Goal: Task Accomplishment & Management: Manage account settings

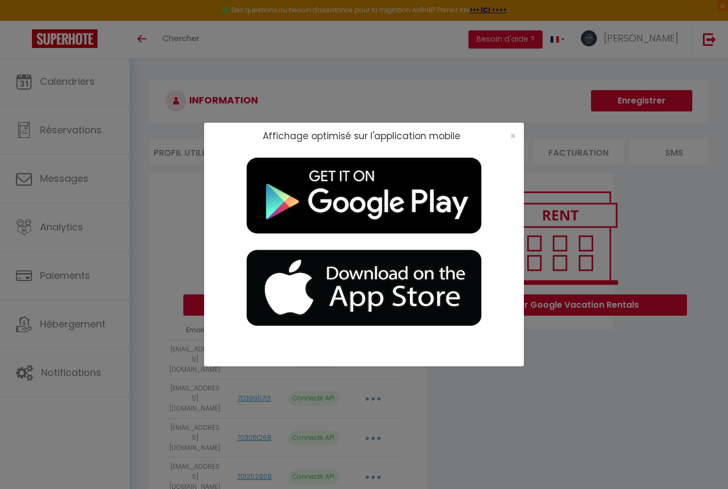
scroll to position [17, 0]
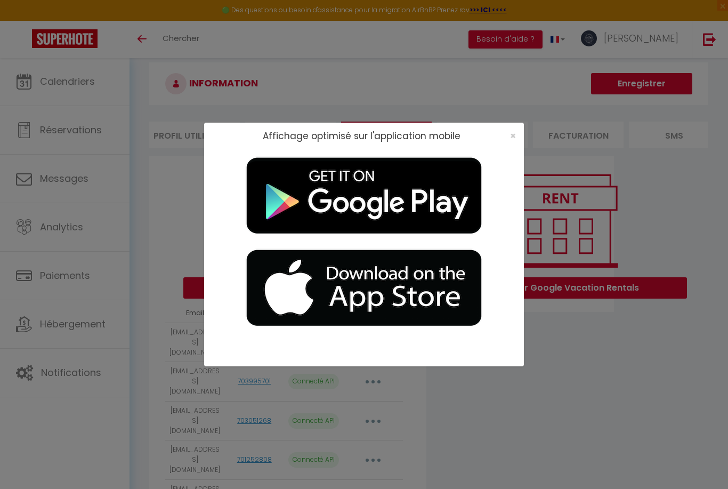
click at [510, 137] on span "×" at bounding box center [513, 135] width 6 height 13
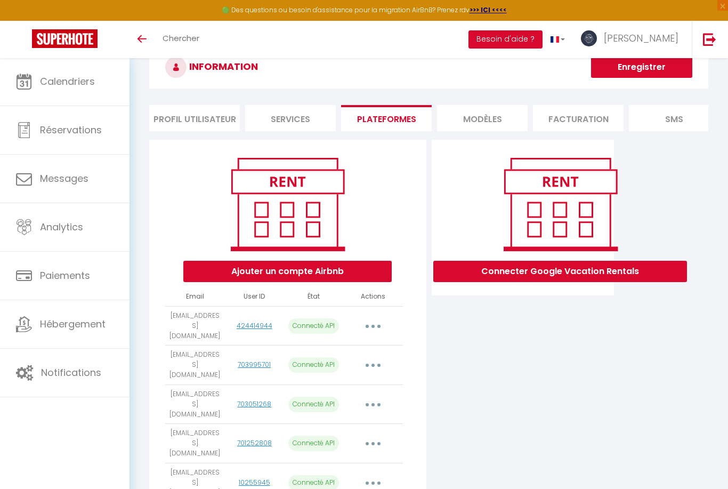
scroll to position [0, 0]
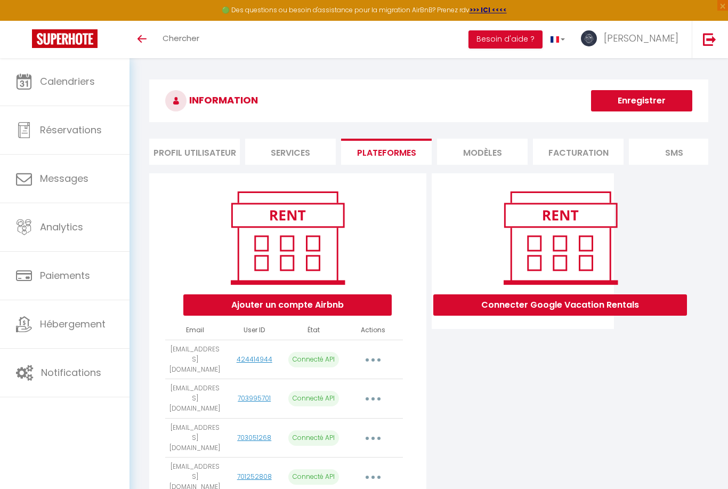
click at [711, 39] on img at bounding box center [709, 39] width 13 height 13
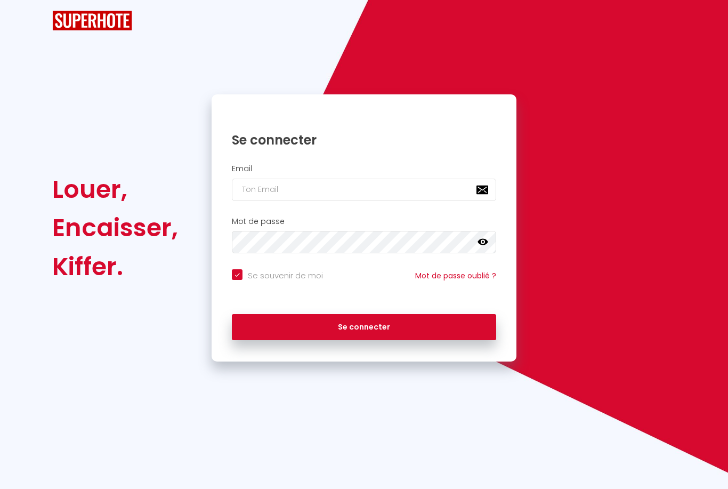
checkbox input "true"
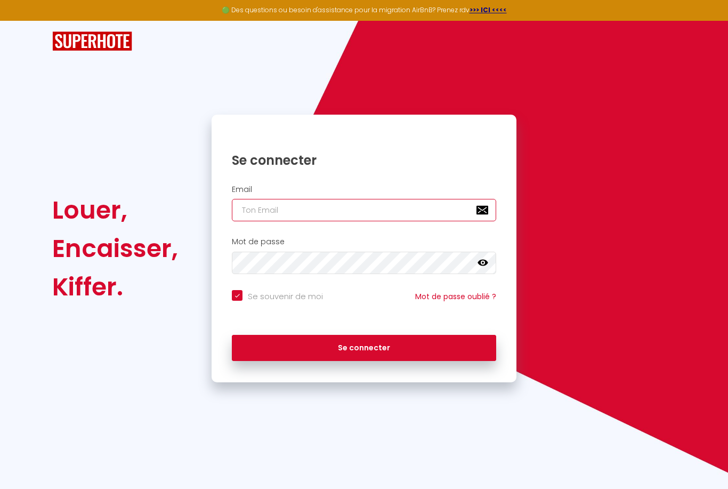
type input "[EMAIL_ADDRESS][DOMAIN_NAME]"
click at [364, 346] on button "Se connecter" at bounding box center [364, 348] width 264 height 27
checkbox input "true"
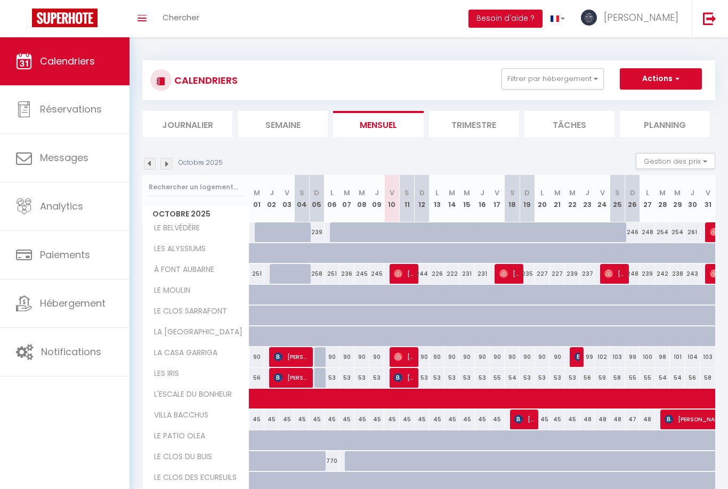
click at [659, 19] on span "[PERSON_NAME]" at bounding box center [641, 17] width 75 height 13
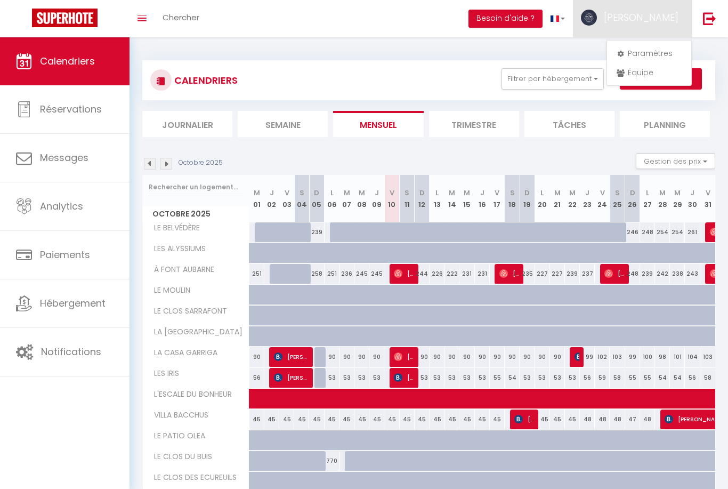
click at [655, 50] on link "Paramètres" at bounding box center [649, 53] width 79 height 18
select select "28"
select select "fr"
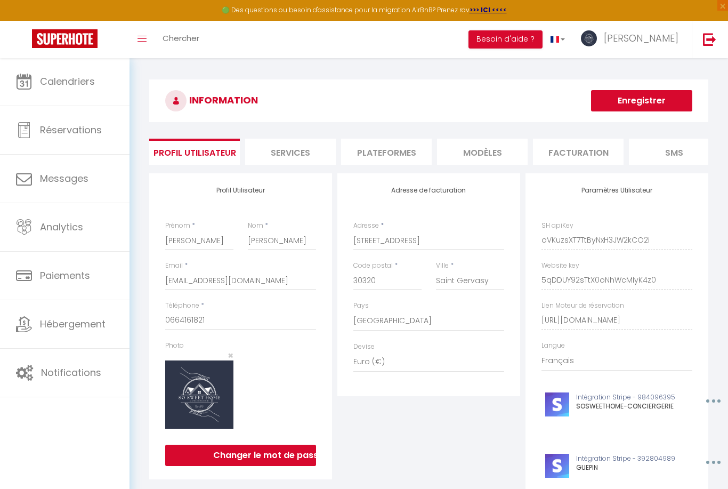
click at [399, 151] on li "Plateformes" at bounding box center [386, 152] width 91 height 26
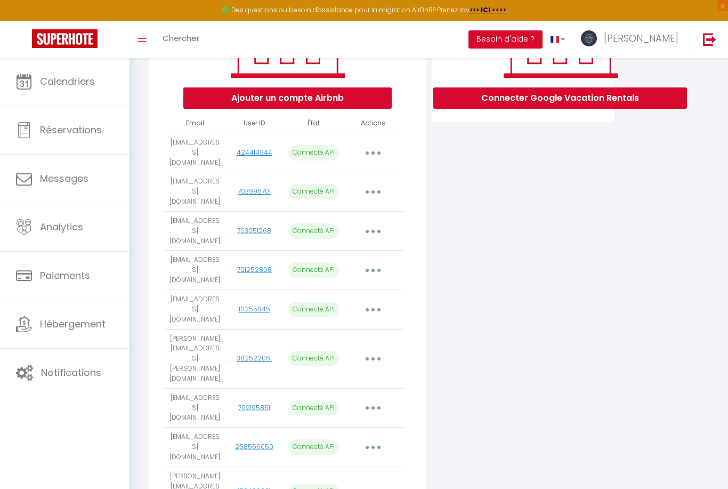
scroll to position [355, 0]
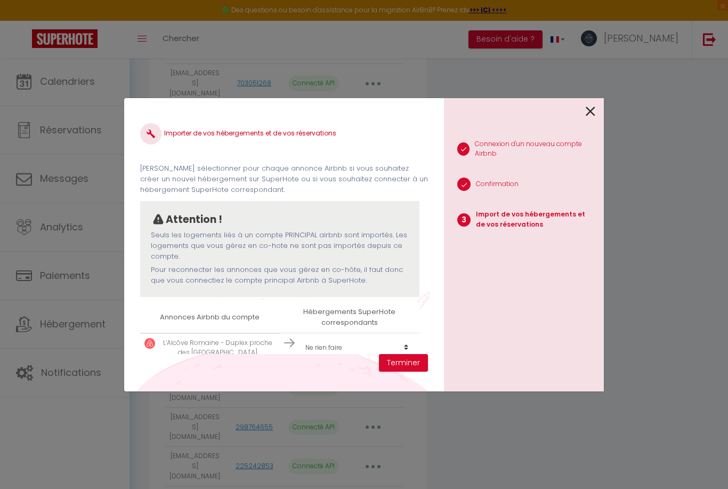
click at [335, 356] on select "Créer un nouvel hébergement Ne rien faire LE BELVÉDÈRE LES ALYSSIUMS À FONT AUB…" at bounding box center [357, 347] width 114 height 20
select select "create_new"
click at [404, 372] on button "Terminer" at bounding box center [403, 363] width 49 height 18
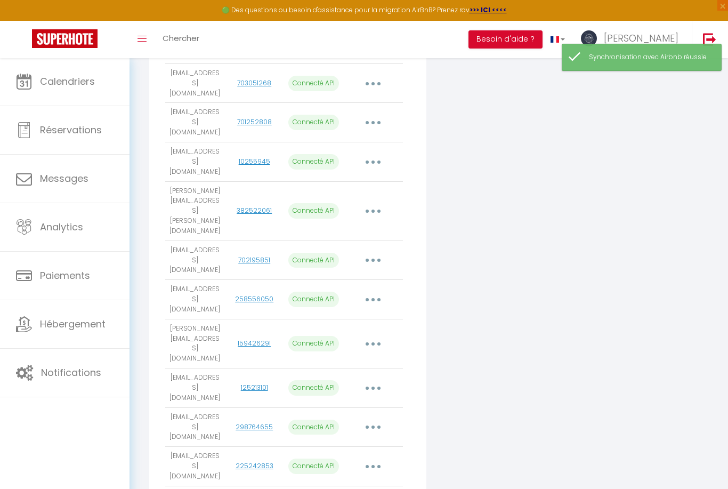
click at [65, 326] on span "Hébergement" at bounding box center [73, 323] width 66 height 13
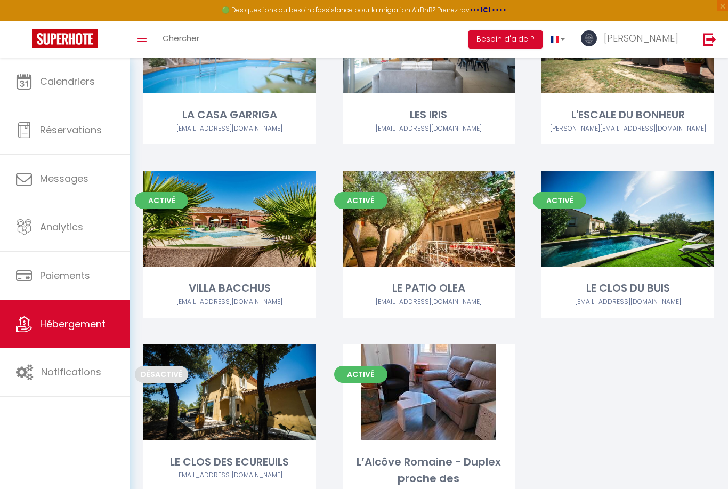
scroll to position [506, 0]
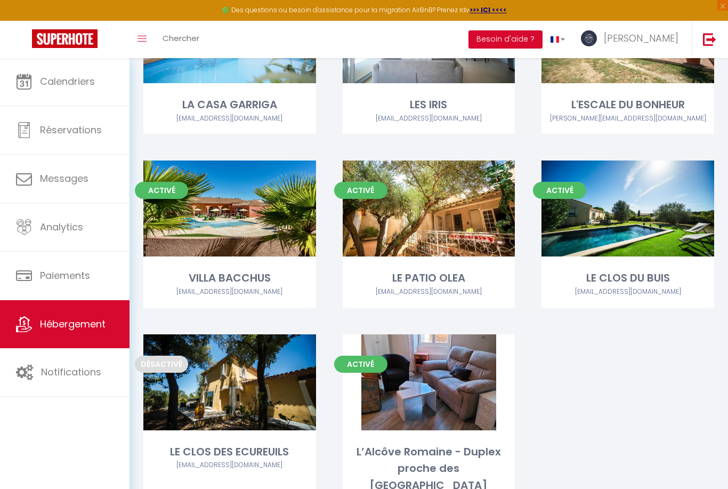
click at [432, 372] on link "Editer" at bounding box center [429, 382] width 64 height 21
select select "3"
select select "2"
select select "1"
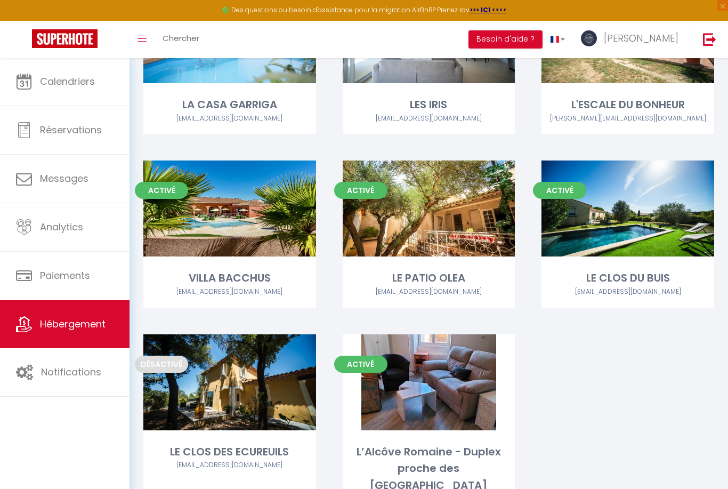
select select
select select "28"
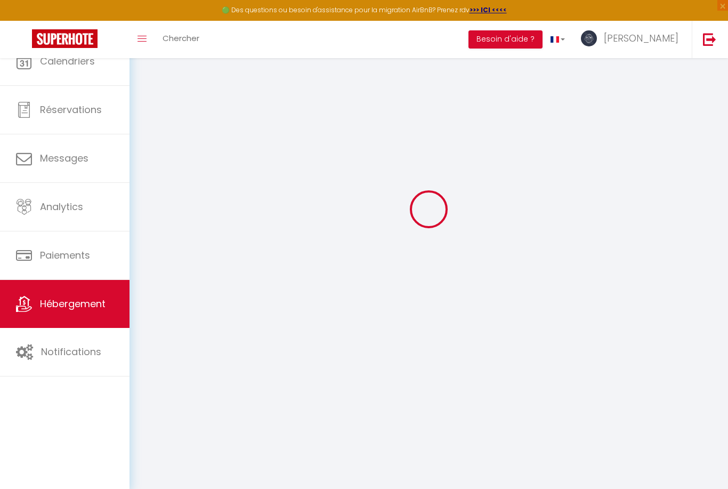
select select
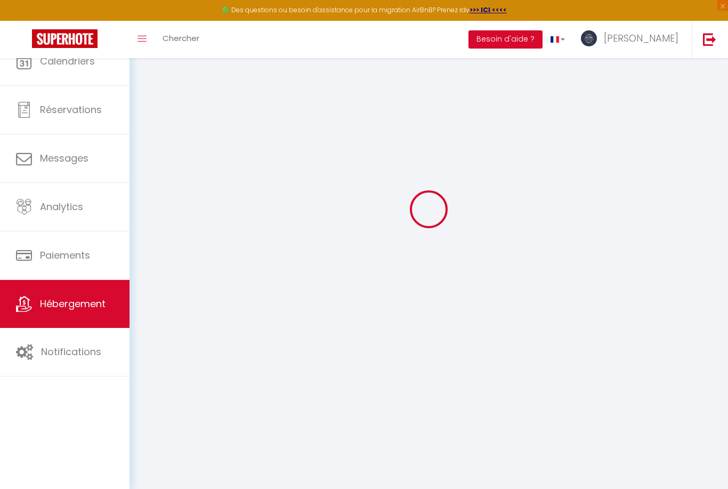
select select
checkbox input "false"
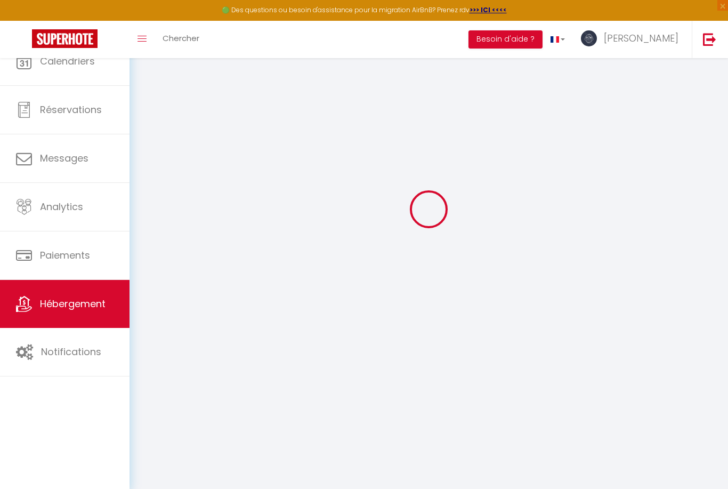
select select
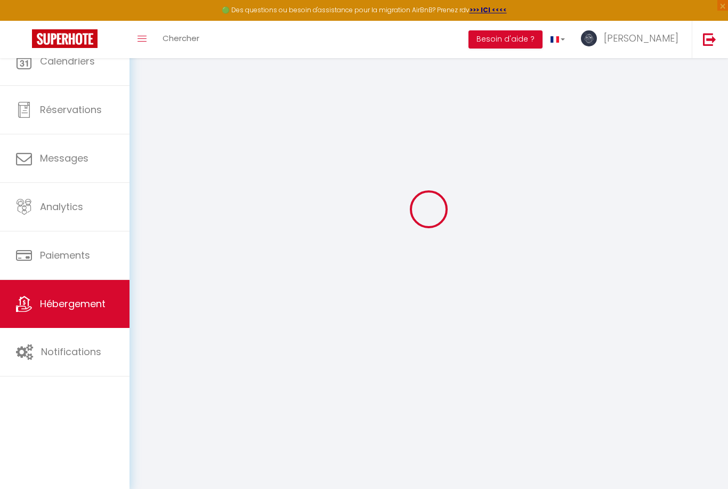
select select
checkbox input "false"
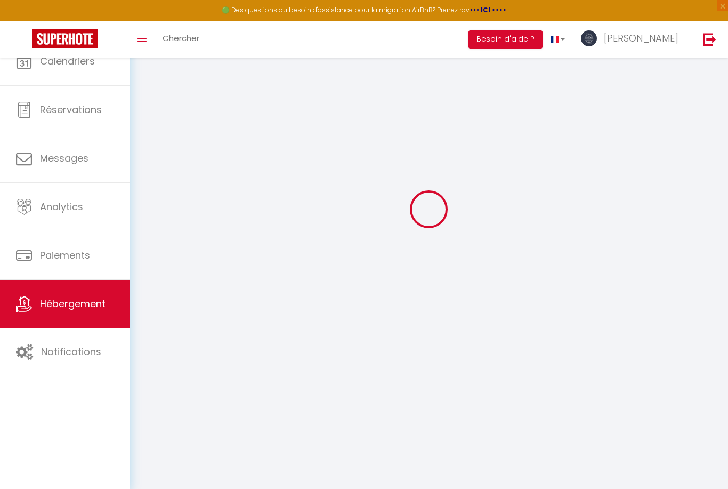
checkbox input "false"
select select
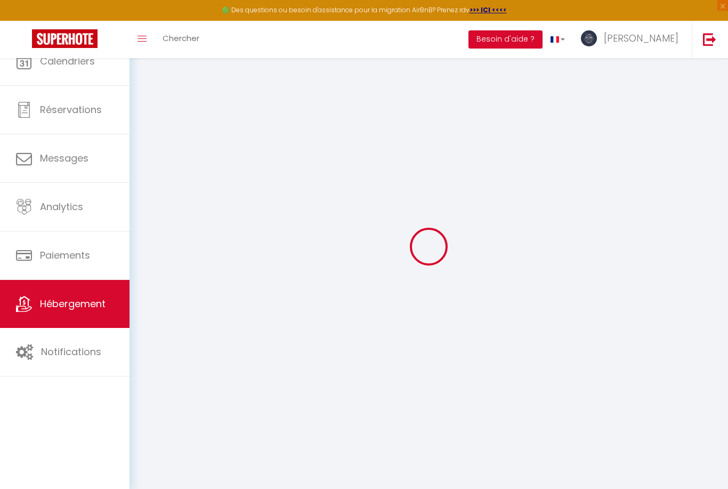
select select
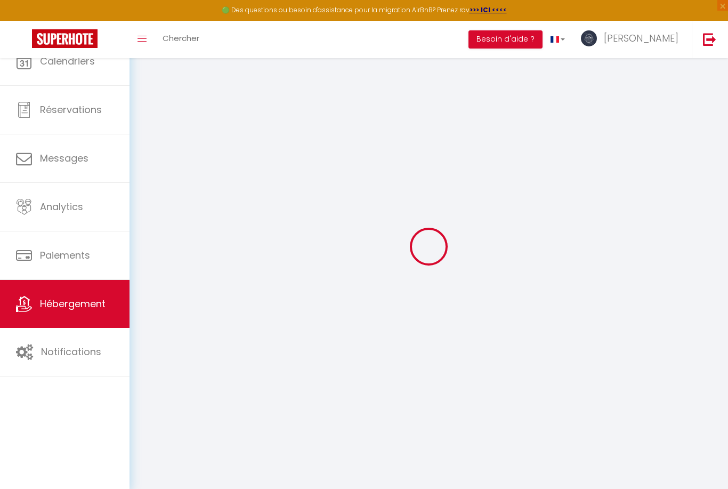
checkbox input "false"
select select
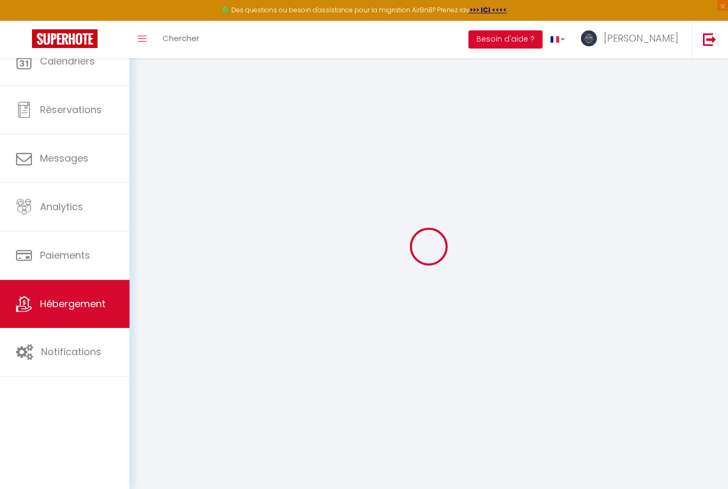
select select
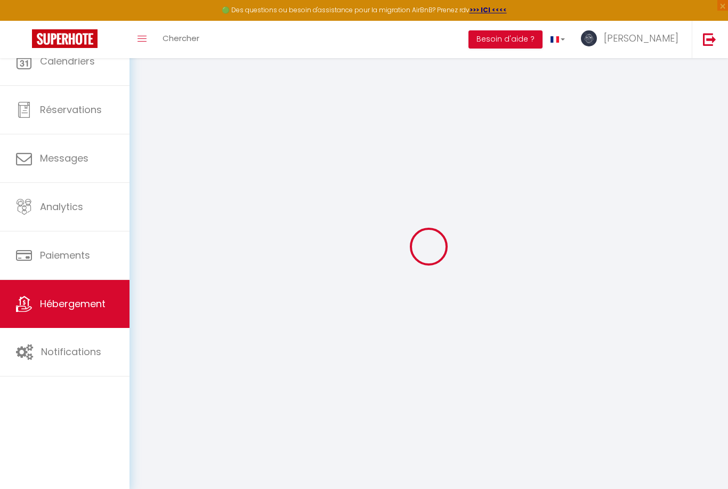
select select
checkbox input "false"
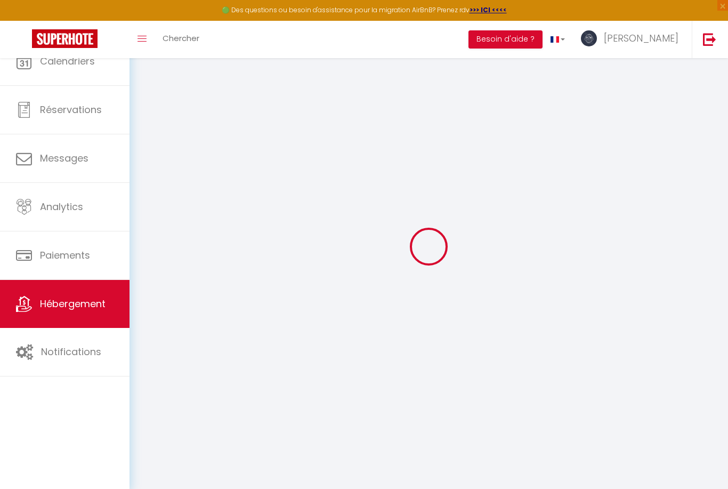
checkbox input "false"
select select
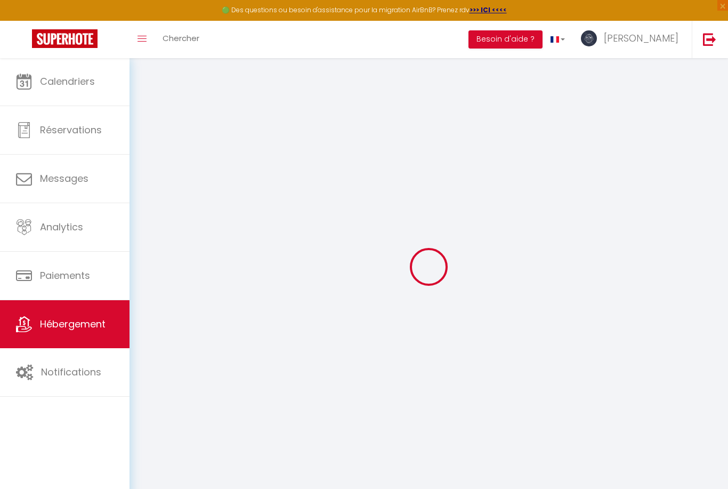
type input "L’Alcôve Romaine - Duplex proche des [GEOGRAPHIC_DATA]"
select select "2"
type input "70"
type input "63"
select select
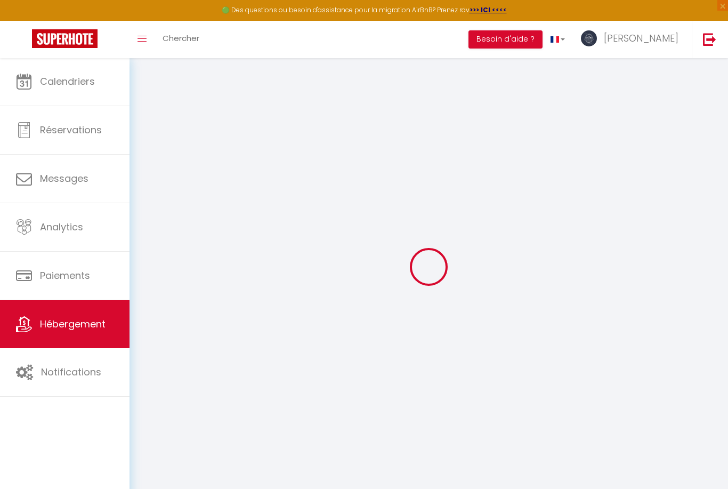
select select
type input "3 Rue du Cirque Romain"
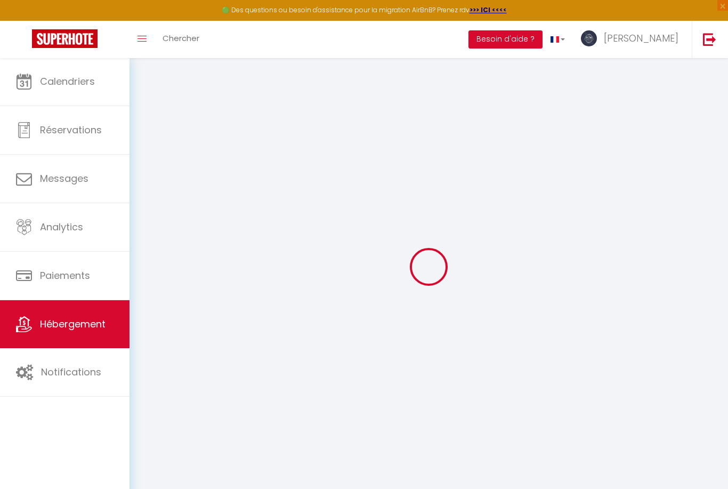
type input "30900"
type input "[GEOGRAPHIC_DATA]"
type input "[EMAIL_ADDRESS][DOMAIN_NAME]"
select select
checkbox input "false"
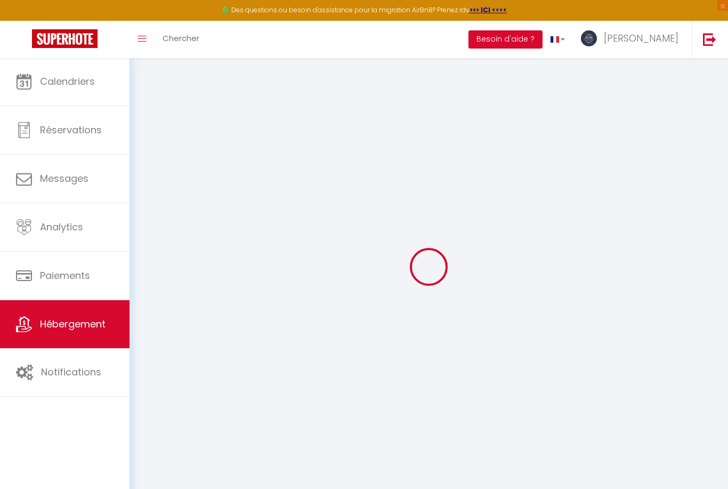
checkbox input "false"
type input "0"
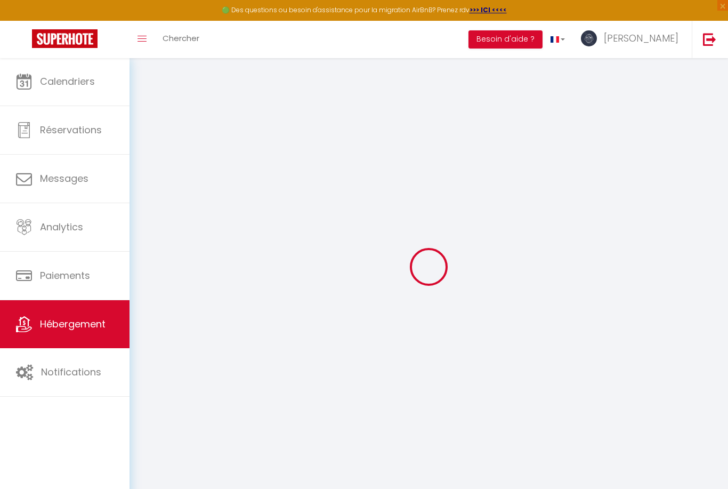
type input "0"
select select
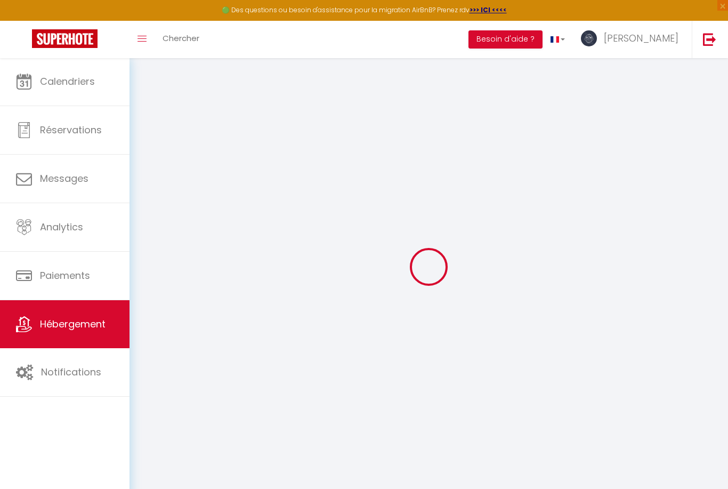
select select
checkbox input "false"
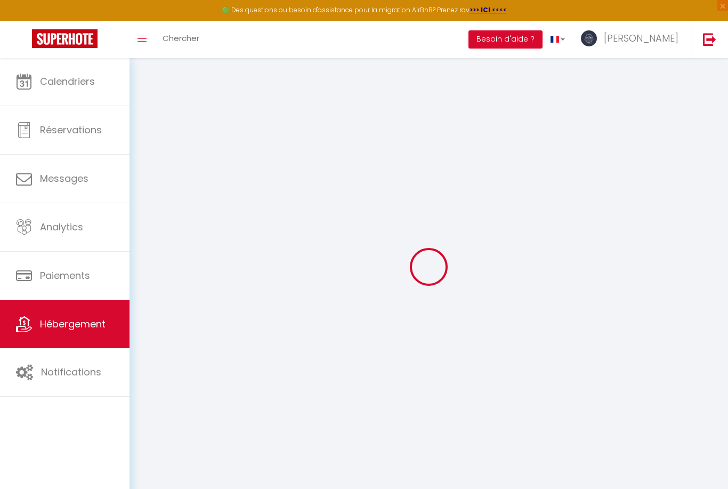
checkbox input "false"
select select
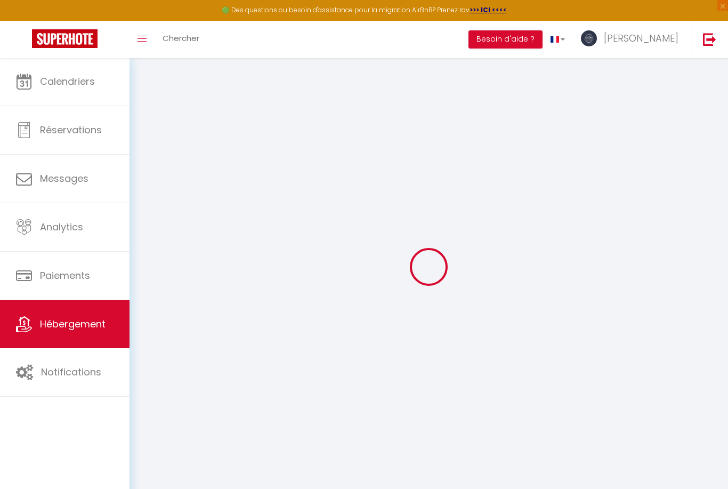
select select
checkbox input "false"
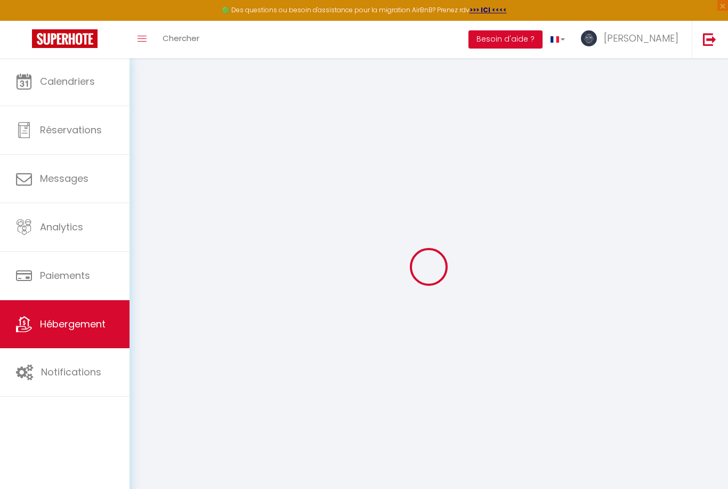
checkbox input "false"
select select
checkbox input "false"
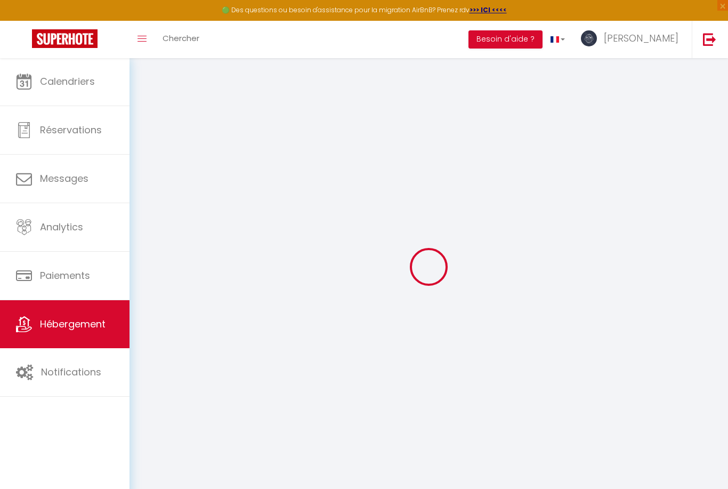
checkbox input "false"
select select "16:00"
select select "23:45"
select select "10:00"
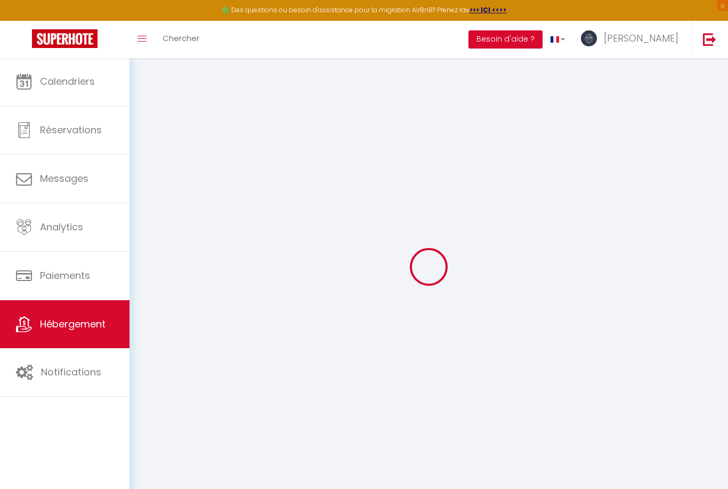
select select "30"
select select "120"
select select
checkbox input "false"
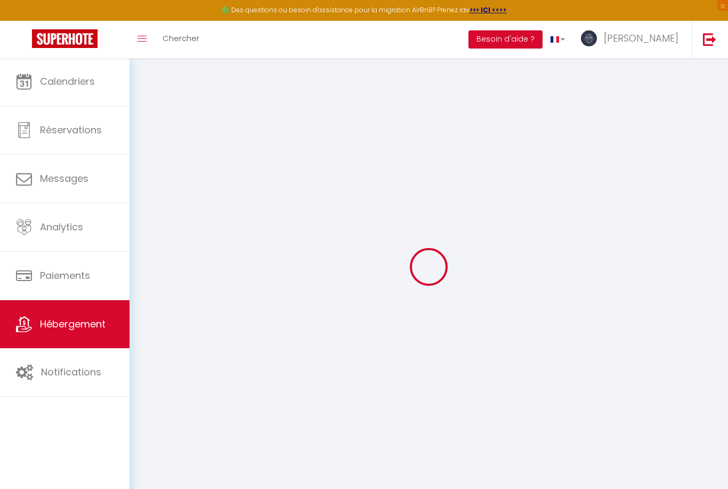
checkbox input "false"
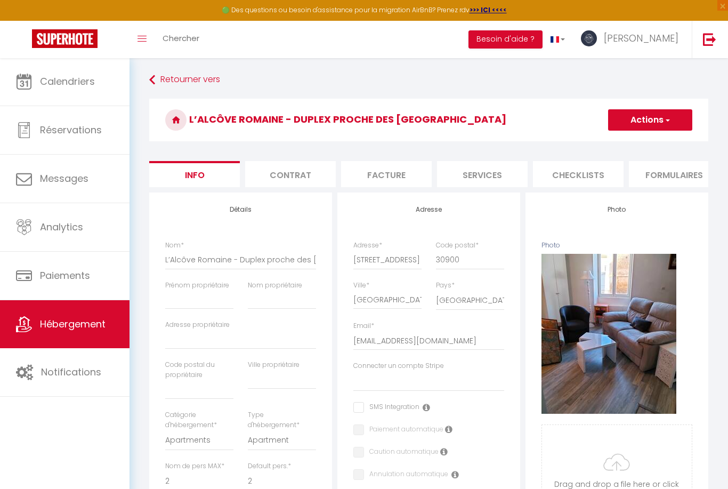
select select
checkbox input "false"
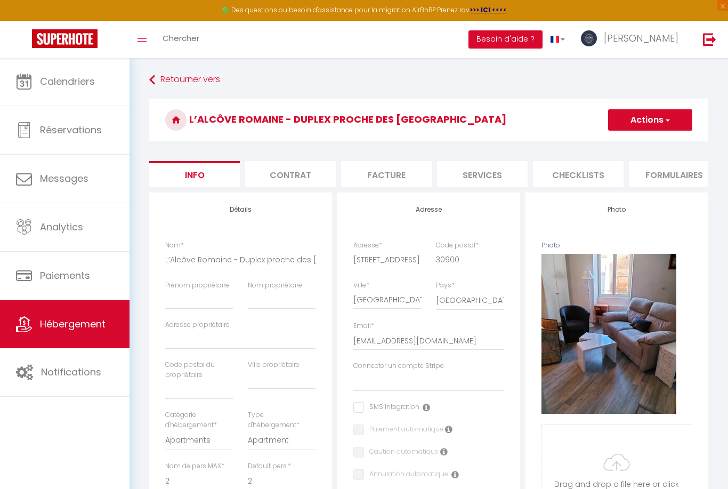
select select
checkbox input "false"
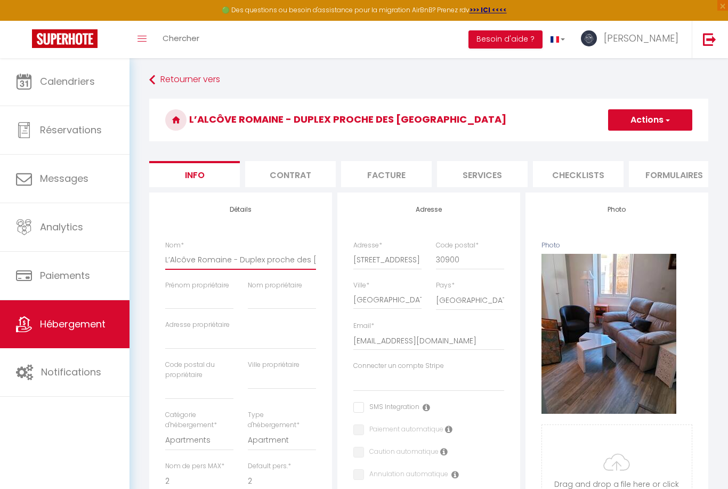
click at [169, 259] on input "L’Alcôve Romaine - Duplex proche des [GEOGRAPHIC_DATA]" at bounding box center [240, 259] width 151 height 19
click at [175, 263] on input "L’Alcôve Romaine - Duplex proche des [GEOGRAPHIC_DATA]" at bounding box center [240, 259] width 151 height 19
click at [174, 262] on input "L’Alcôve Romaine - Duplex proche des [GEOGRAPHIC_DATA]" at bounding box center [240, 259] width 151 height 19
select select
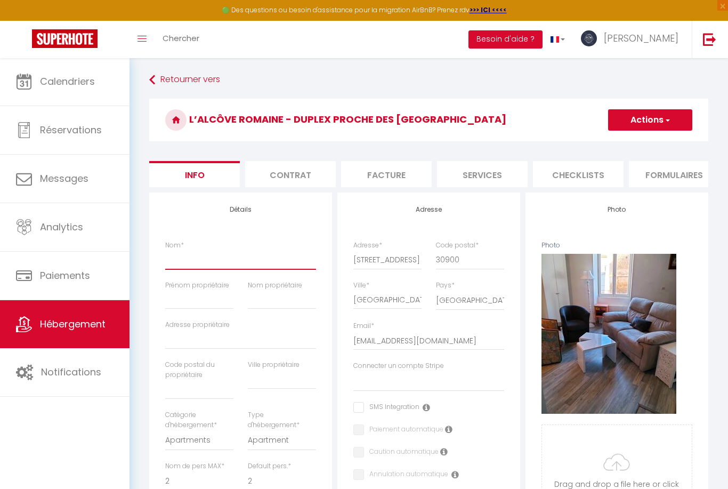
checkbox input "false"
type input "L"
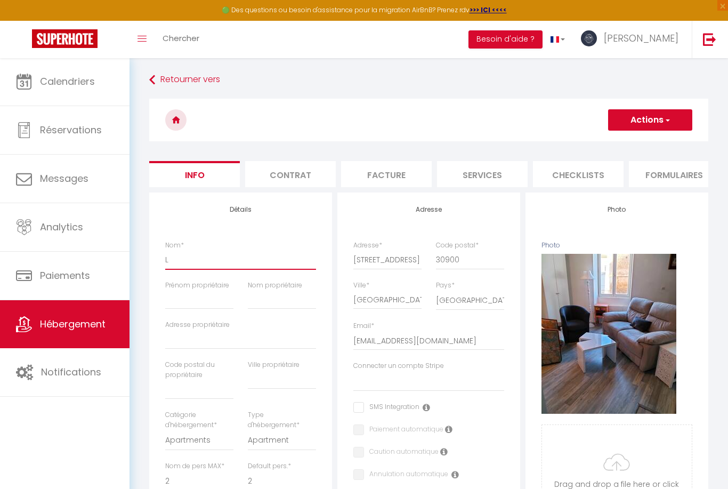
select select
checkbox input "false"
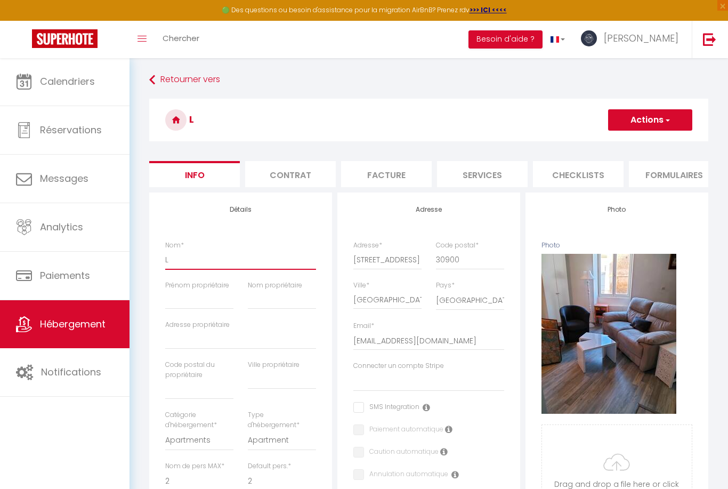
type input "L’"
select select
checkbox input "false"
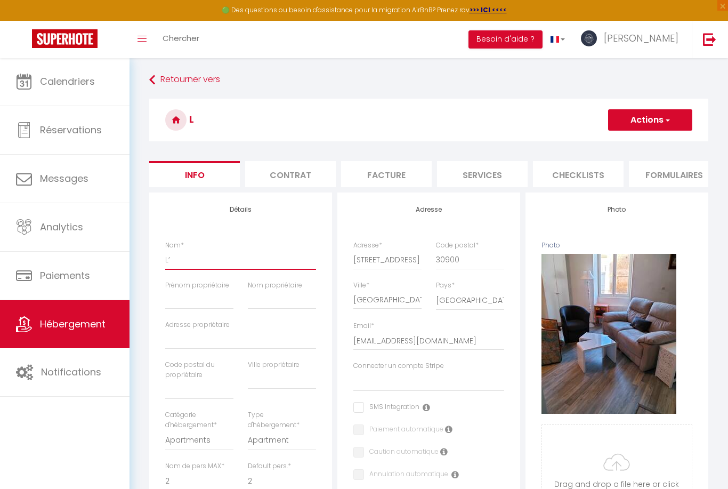
checkbox input "false"
type input "L’a"
select select
checkbox input "false"
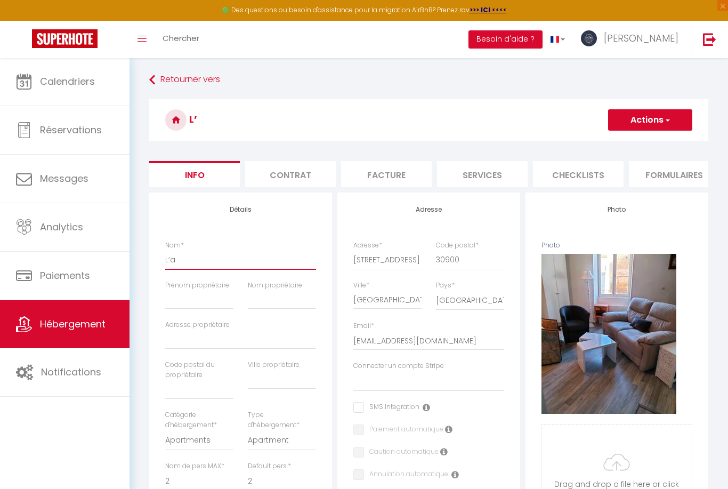
checkbox input "false"
type input "L’al"
select select
checkbox input "false"
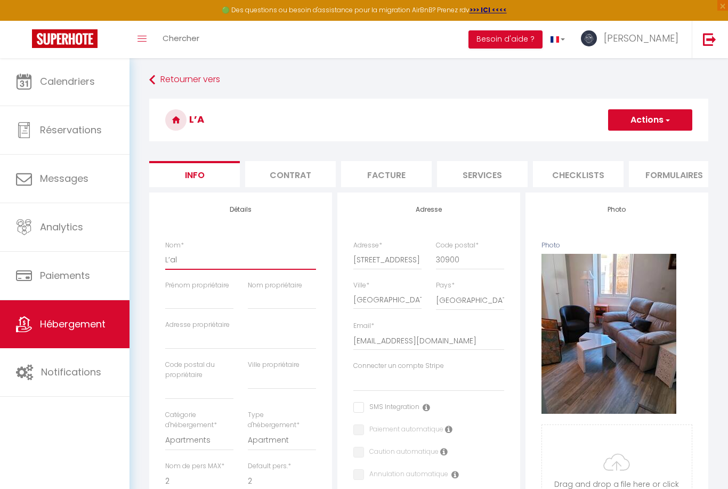
checkbox input "false"
type input "L’alc"
select select
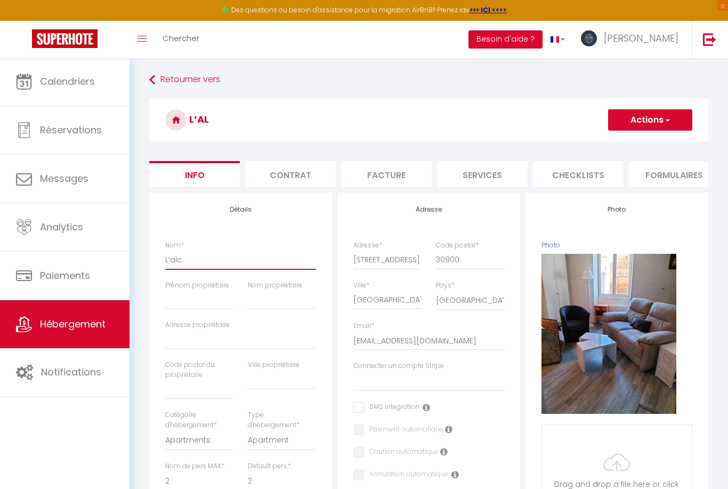
checkbox input "false"
type input "L’alc¨"
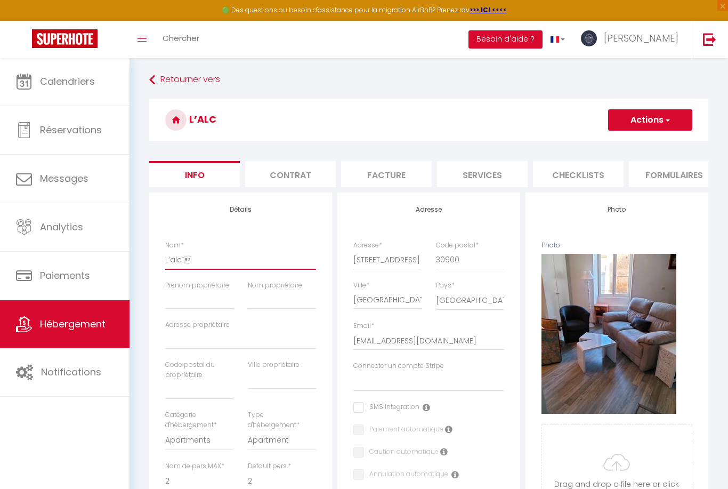
select select
checkbox input "false"
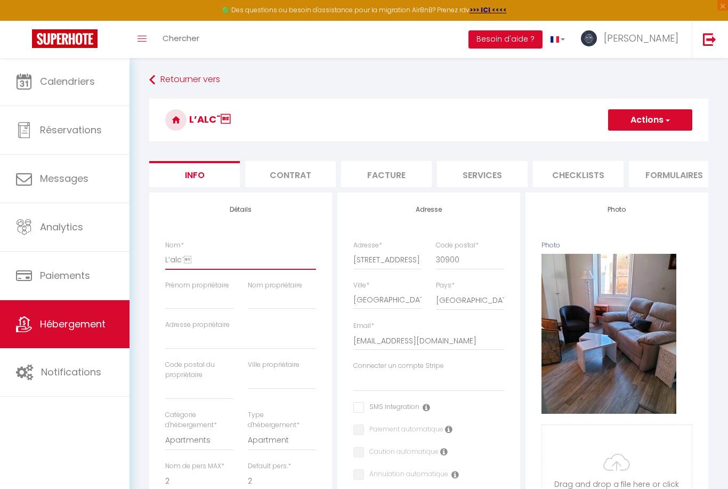
type input "L’alc¨"
select select
checkbox input "false"
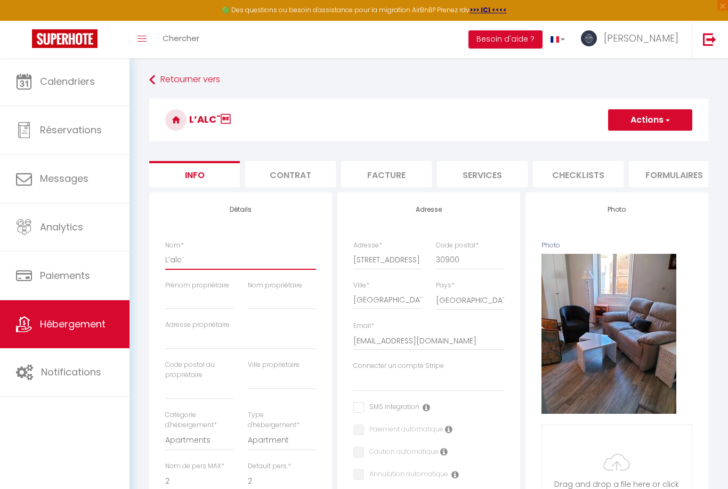
checkbox input "false"
type input "L’alc"
select select
checkbox input "false"
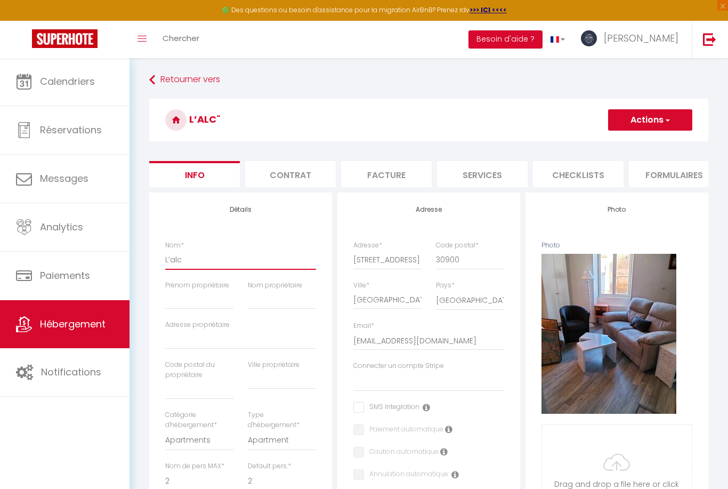
checkbox input "false"
type input "L’alc^"
select select
checkbox input "false"
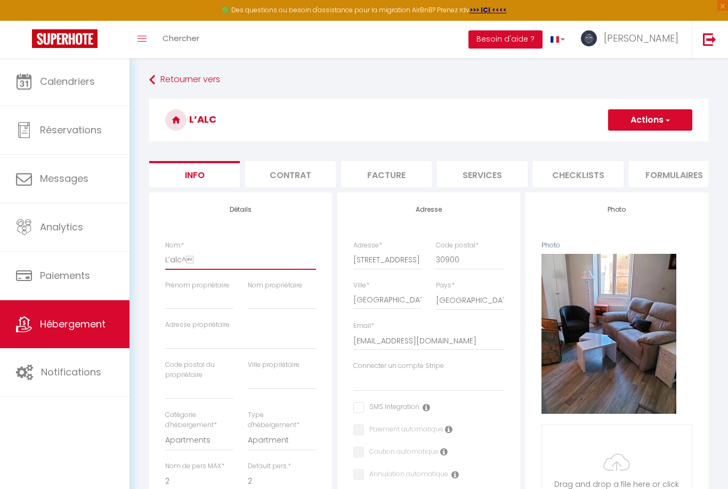
checkbox input "false"
type input "L’alc^"
select select
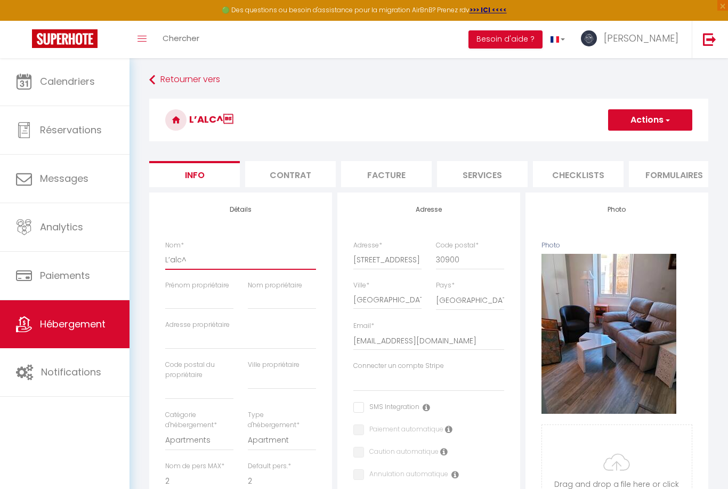
checkbox input "false"
type input "L’alc"
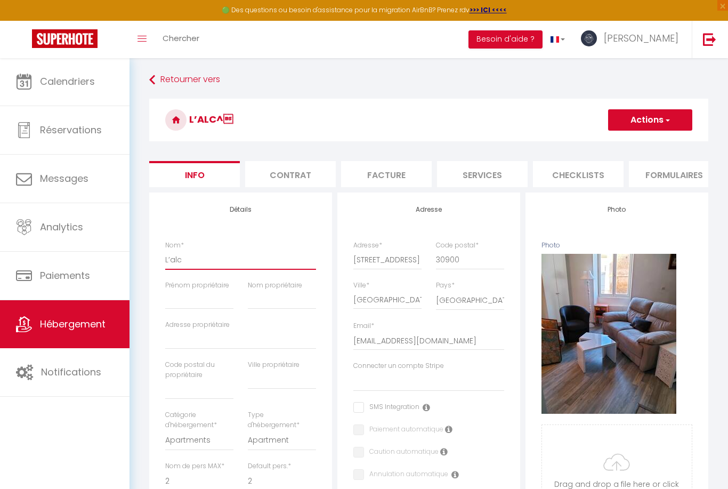
select select
checkbox input "false"
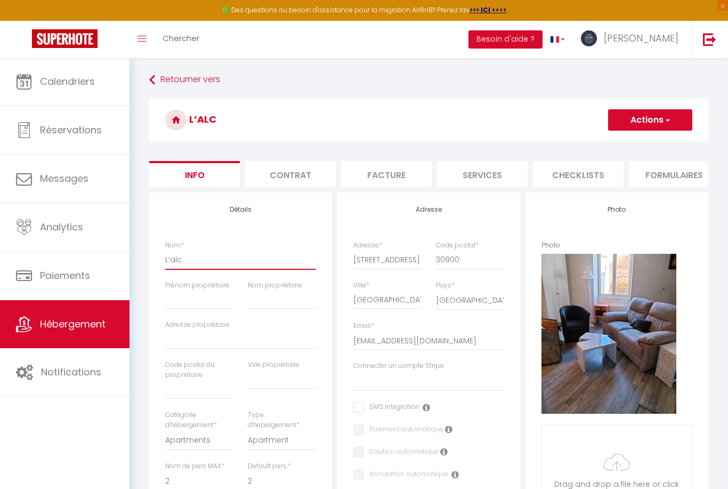
type input "L’al"
select select
click at [188, 307] on input "Prénom propriétaire" at bounding box center [199, 299] width 68 height 19
click at [283, 304] on input "Nom propriétaire" at bounding box center [282, 299] width 68 height 19
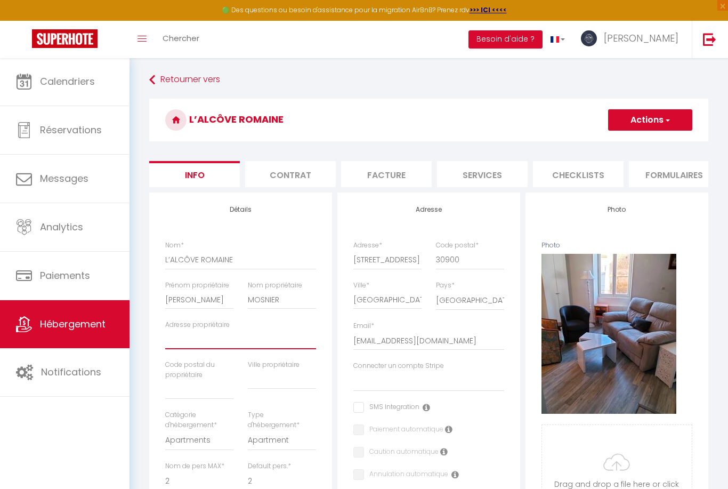
click at [198, 343] on input "Adresse propriétaire" at bounding box center [240, 339] width 151 height 19
click at [189, 382] on input "text" at bounding box center [199, 389] width 68 height 19
click at [263, 379] on input "text" at bounding box center [282, 379] width 68 height 19
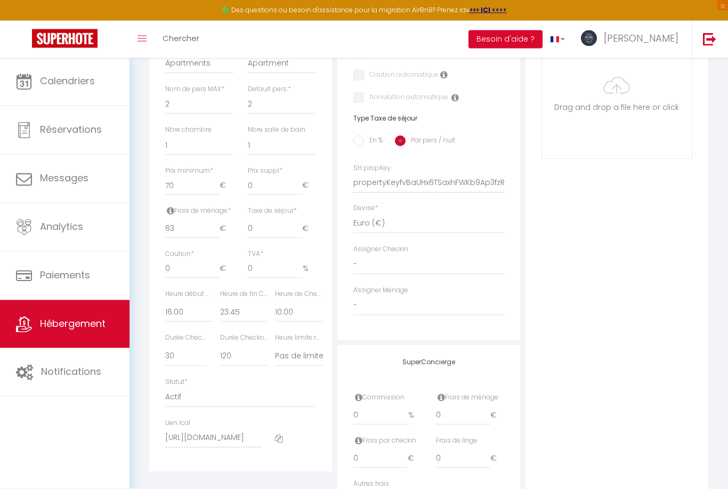
scroll to position [382, 0]
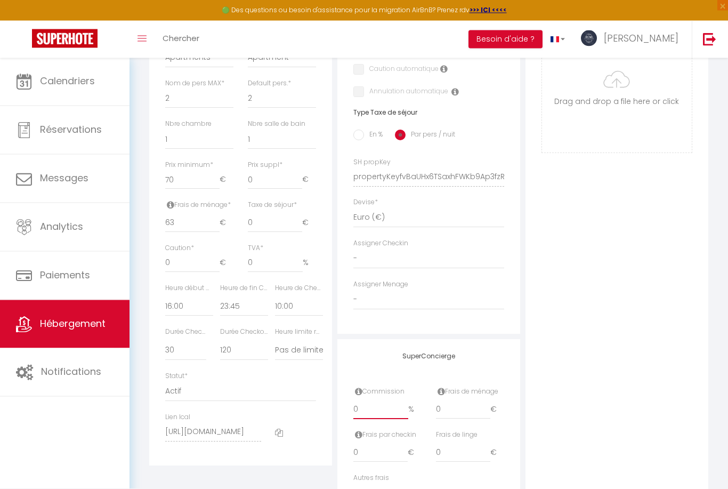
click at [375, 406] on input "0" at bounding box center [380, 409] width 55 height 19
click at [448, 408] on input "0" at bounding box center [463, 409] width 54 height 19
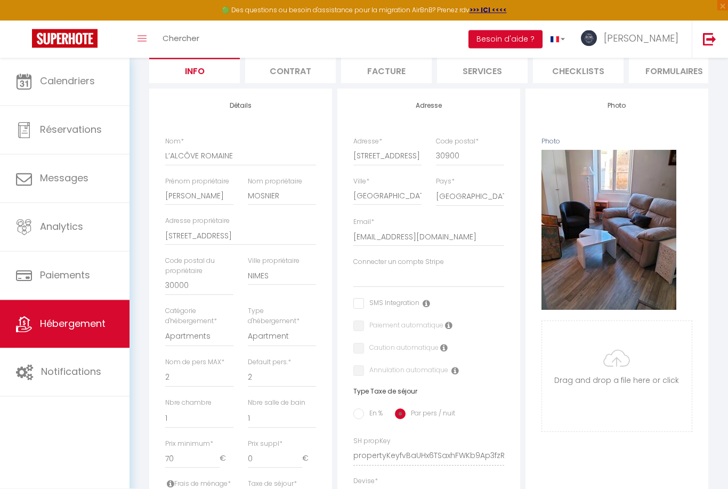
scroll to position [104, 0]
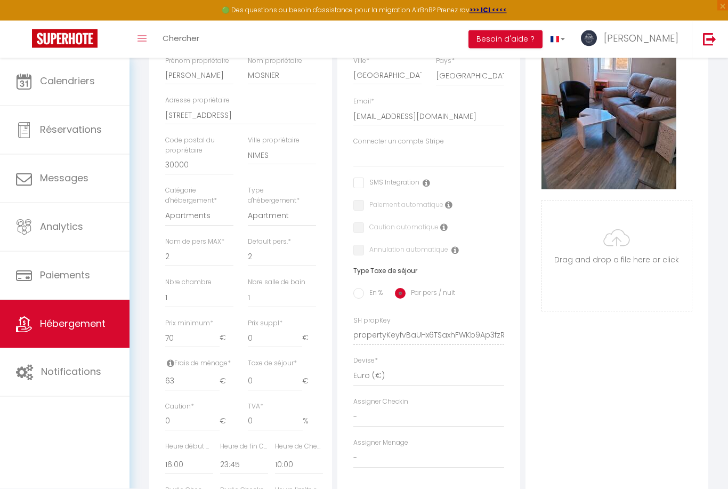
click at [358, 289] on input "En %" at bounding box center [358, 293] width 11 height 11
click at [227, 380] on input "0" at bounding box center [240, 381] width 41 height 19
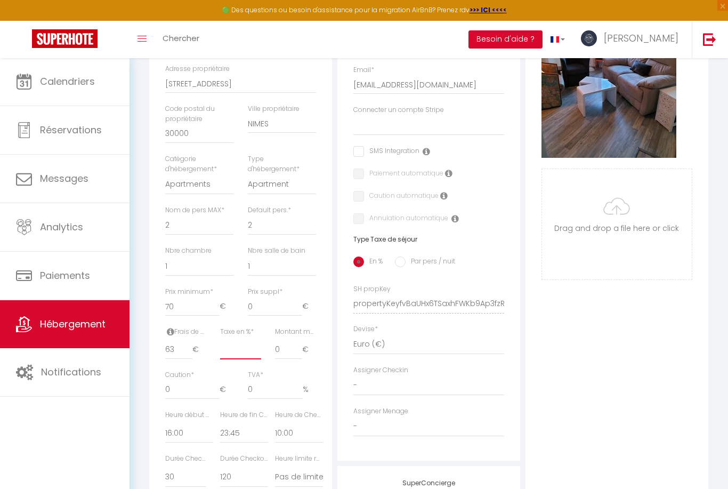
scroll to position [259, 0]
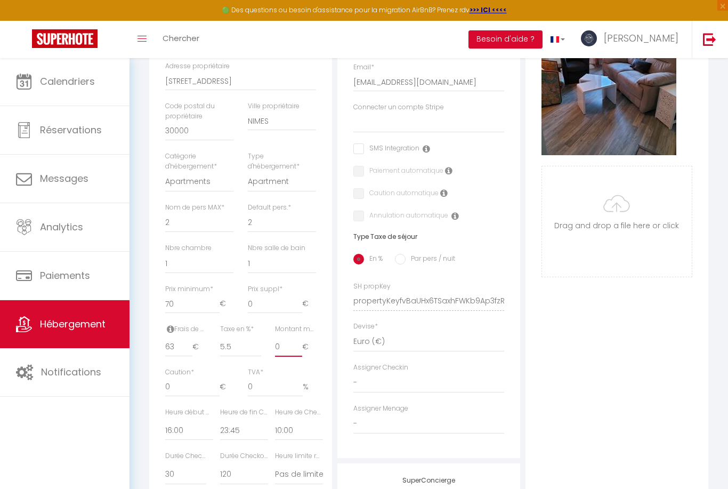
click at [284, 345] on input "0" at bounding box center [288, 346] width 27 height 19
click input "Enregistrer" at bounding box center [0, 0] width 0 height 0
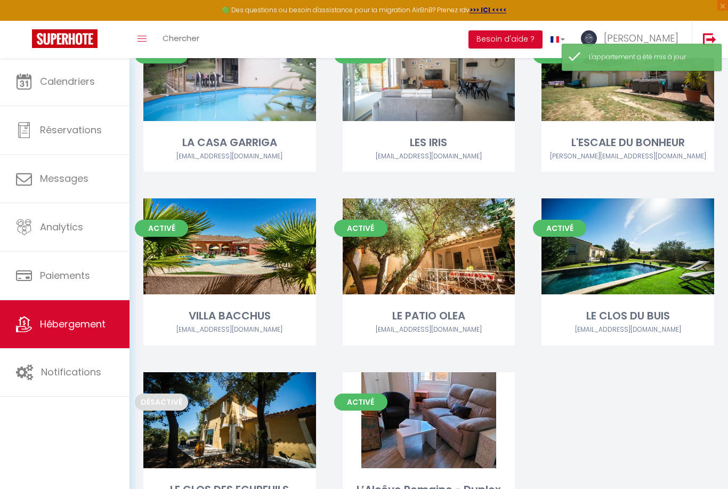
scroll to position [506, 0]
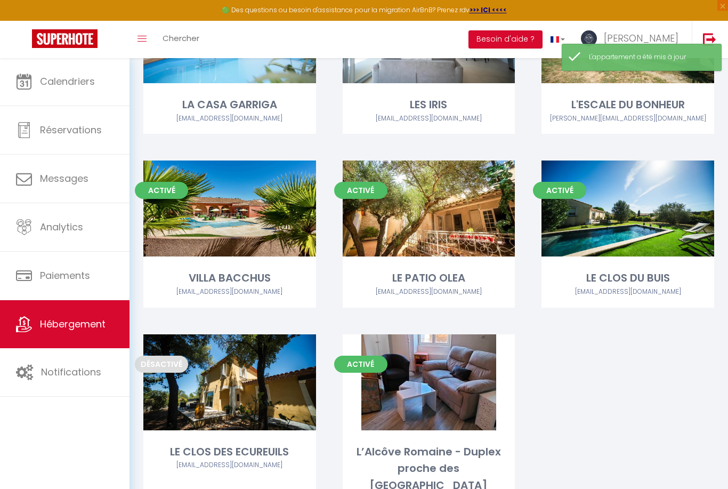
click at [433, 372] on link "Editer" at bounding box center [429, 382] width 64 height 21
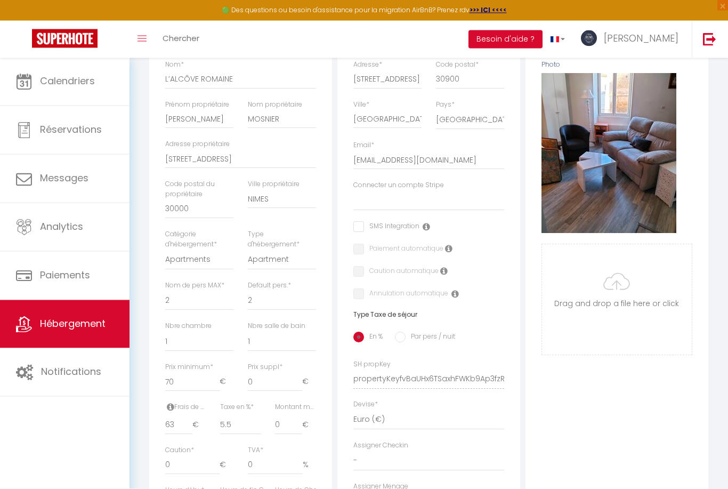
scroll to position [204, 0]
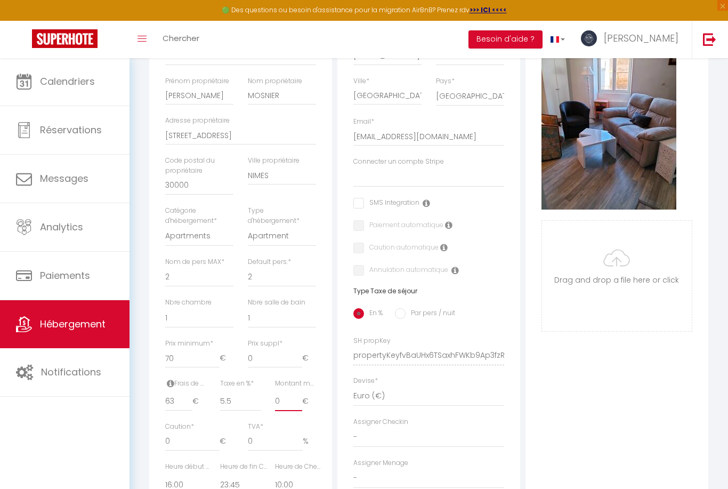
click at [284, 392] on input "0" at bounding box center [288, 401] width 27 height 19
click at [577, 457] on div "Photo Photo Supprimer Drag and drop a file here or click Ooops, something wrong…" at bounding box center [617, 347] width 183 height 719
click at [175, 436] on input "0" at bounding box center [192, 441] width 54 height 19
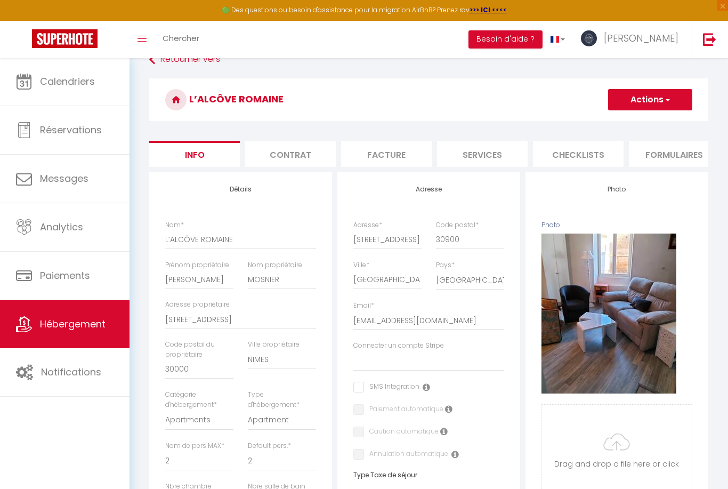
scroll to position [0, 0]
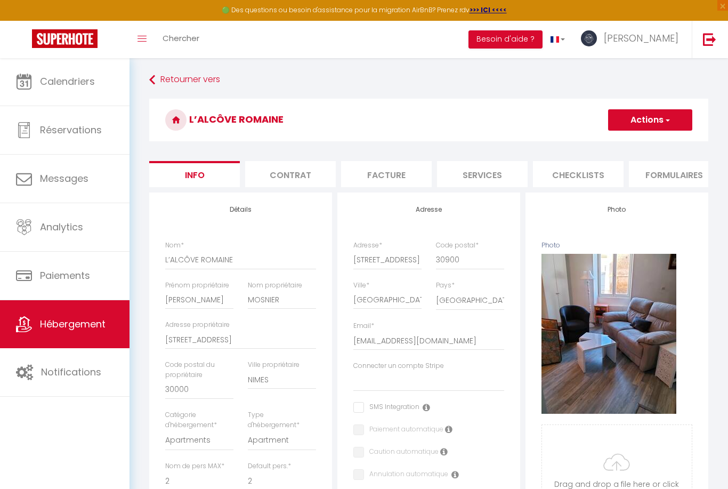
click at [647, 128] on button "Actions" at bounding box center [650, 119] width 84 height 21
click at [602, 140] on input "Enregistrer" at bounding box center [608, 143] width 39 height 11
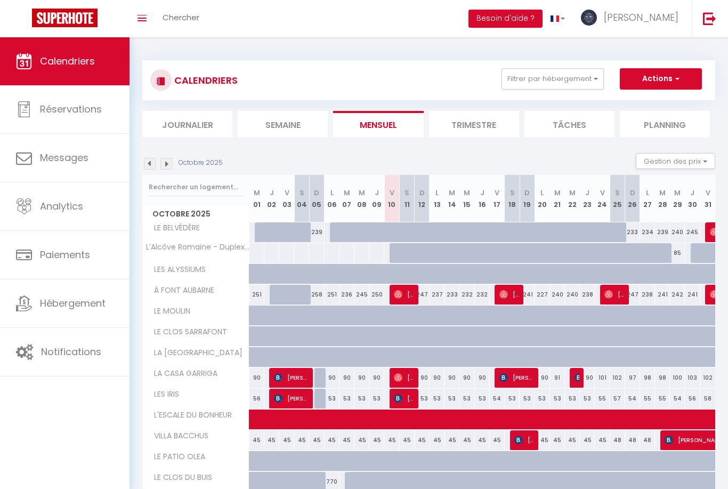
click at [706, 14] on img at bounding box center [709, 18] width 13 height 13
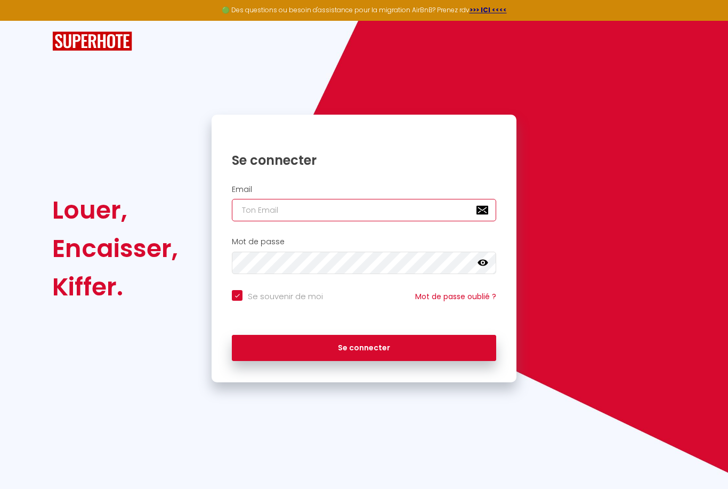
click at [364, 209] on input "email" at bounding box center [364, 210] width 264 height 22
type input "[EMAIL_ADDRESS][DOMAIN_NAME]"
click at [382, 349] on button "Se connecter" at bounding box center [364, 348] width 264 height 27
checkbox input "true"
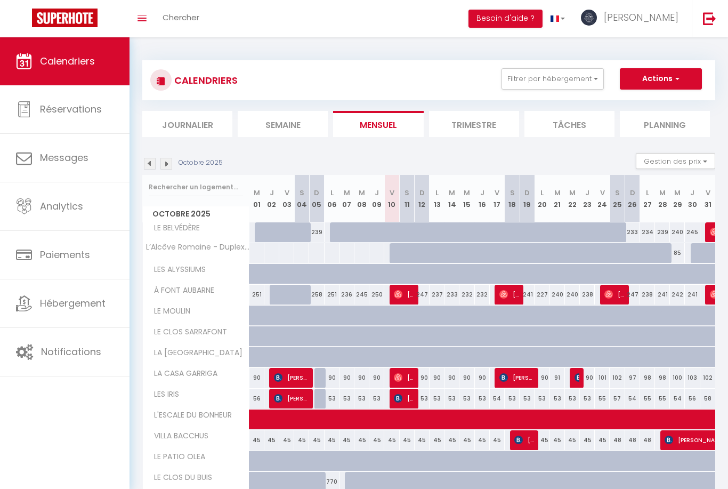
click at [69, 301] on span "Hébergement" at bounding box center [73, 302] width 66 height 13
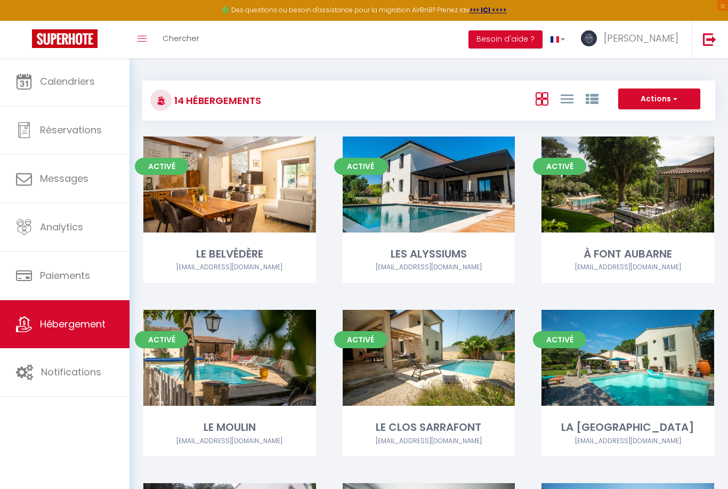
click at [628, 195] on div "Editer" at bounding box center [628, 184] width 173 height 96
select select "3"
select select "2"
select select "1"
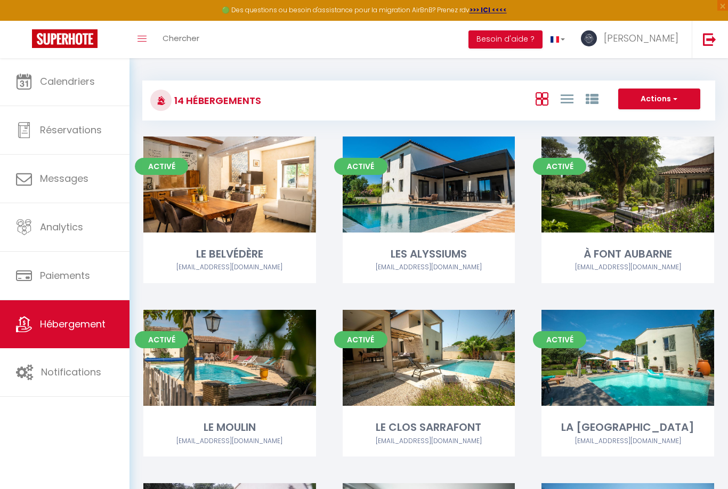
select select
select select "28"
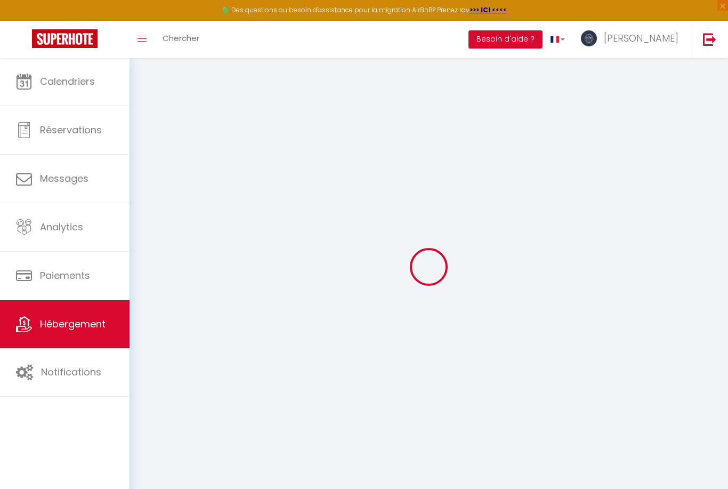
select select
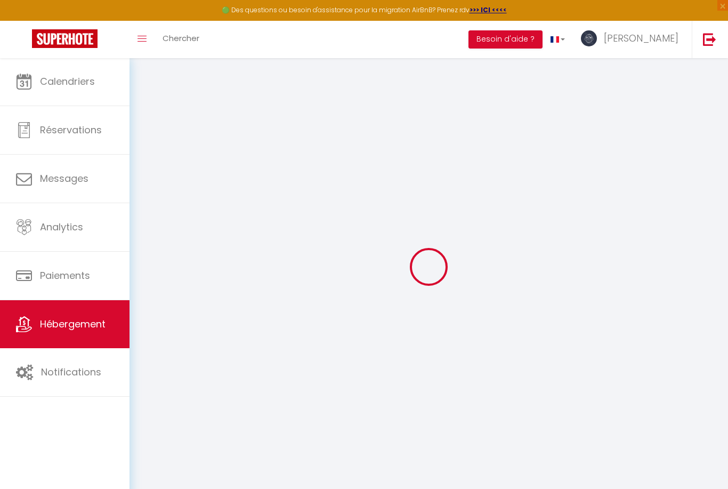
select select
checkbox input "false"
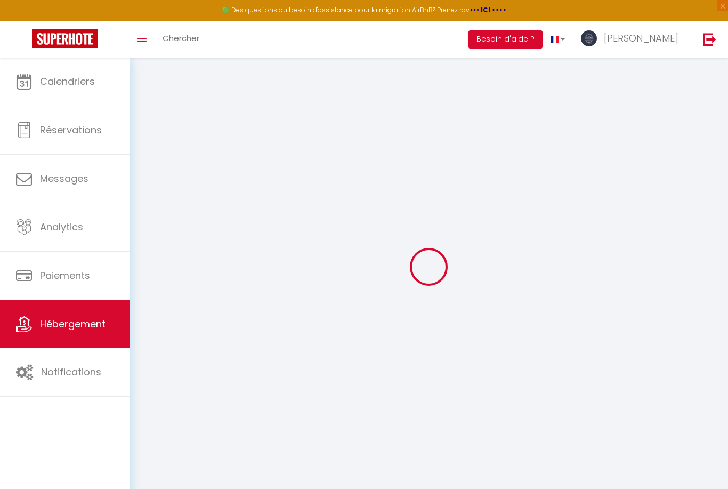
select select
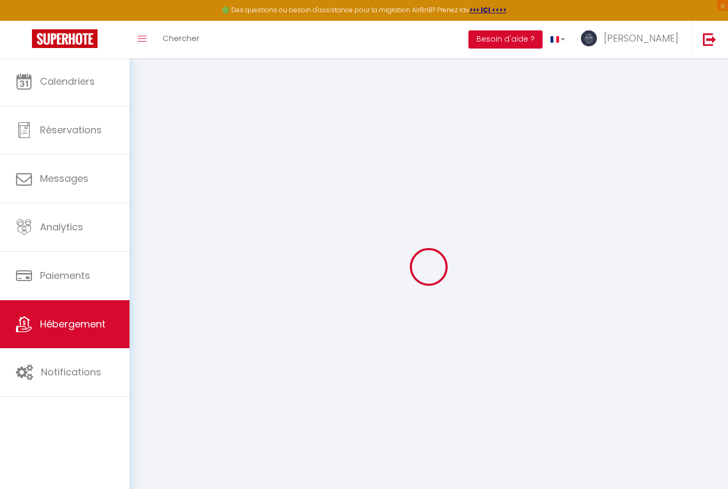
select select
checkbox input "false"
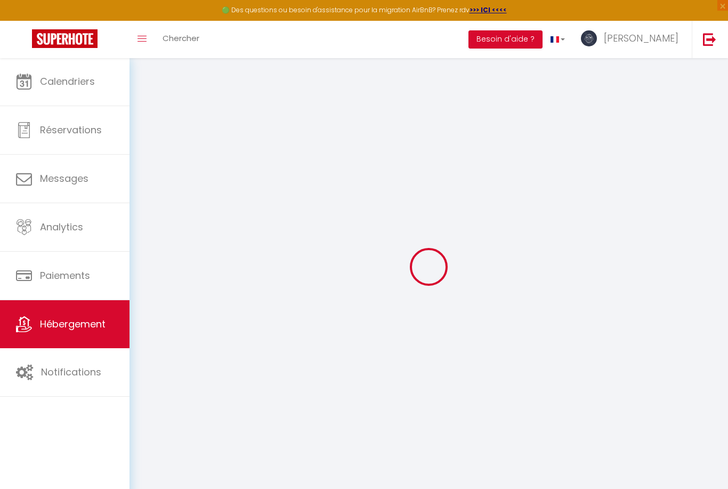
checkbox input "false"
select select
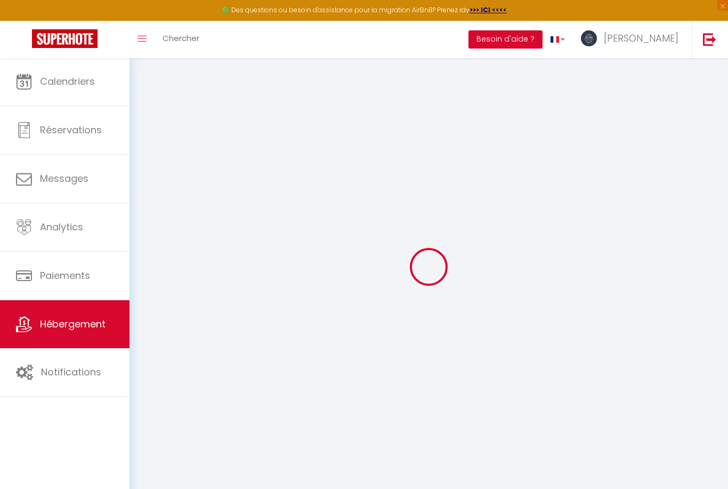
select select
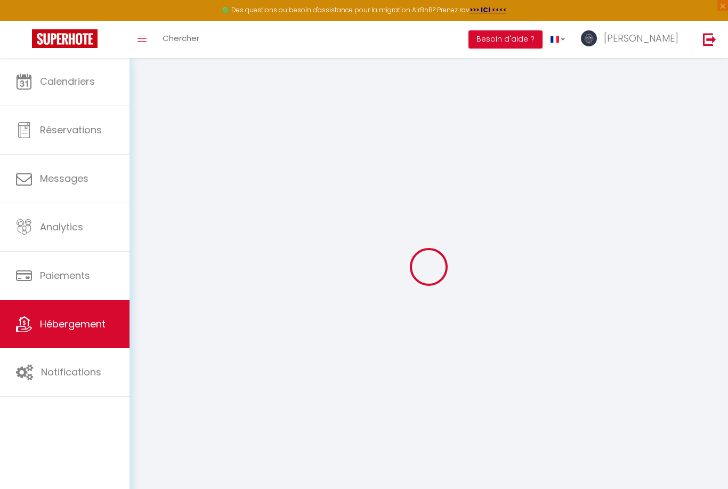
checkbox input "false"
select select
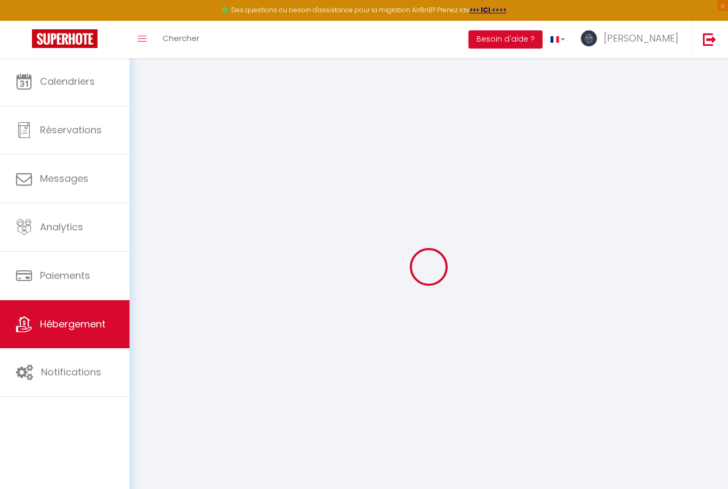
select select
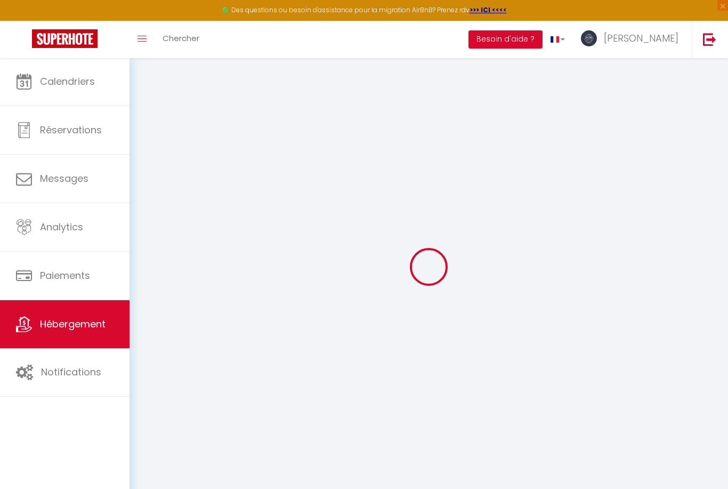
select select
checkbox input "false"
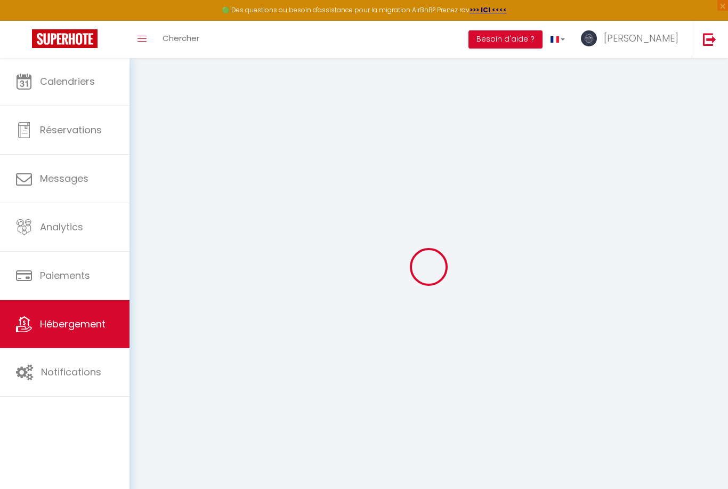
checkbox input "false"
select select
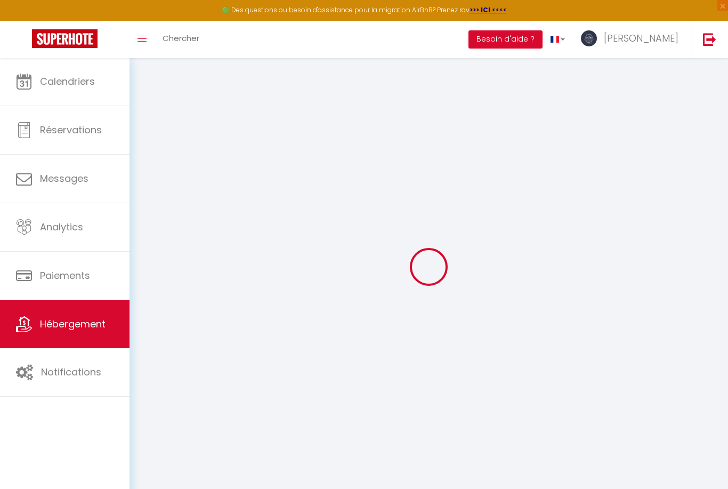
select select
checkbox input "false"
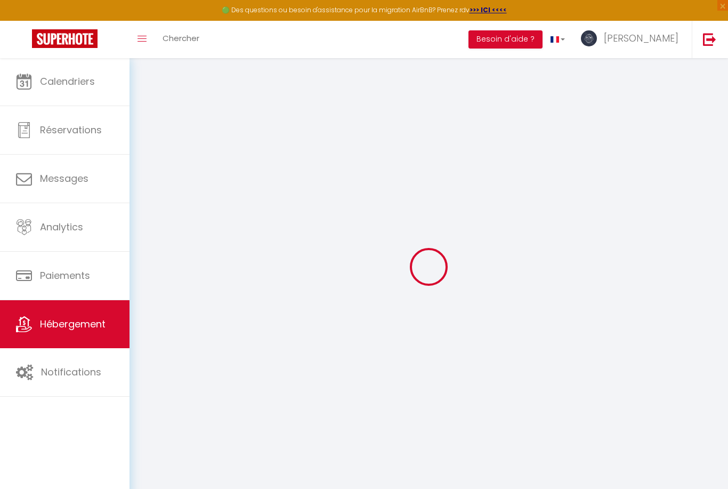
checkbox input "false"
select select
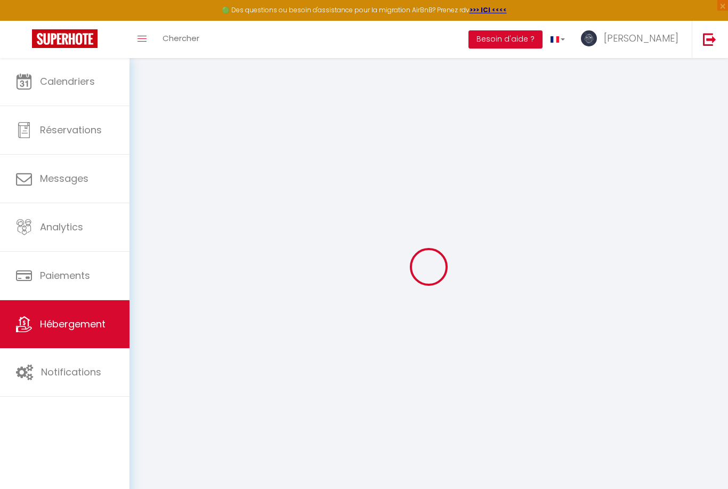
type input "À FONT AUBARNE"
type input "[PERSON_NAME]"
type input "JULLIARD"
type input "[STREET_ADDRESS]"
type input "GENEVE"
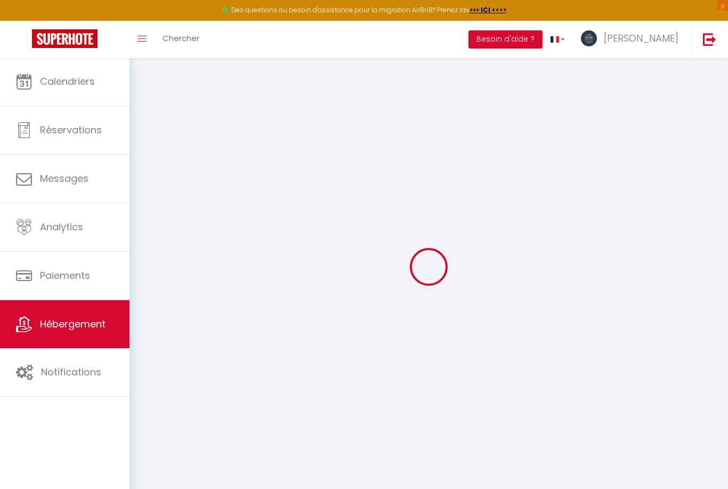
select select "9"
select select "1"
select select "5"
select select "2"
type input "190"
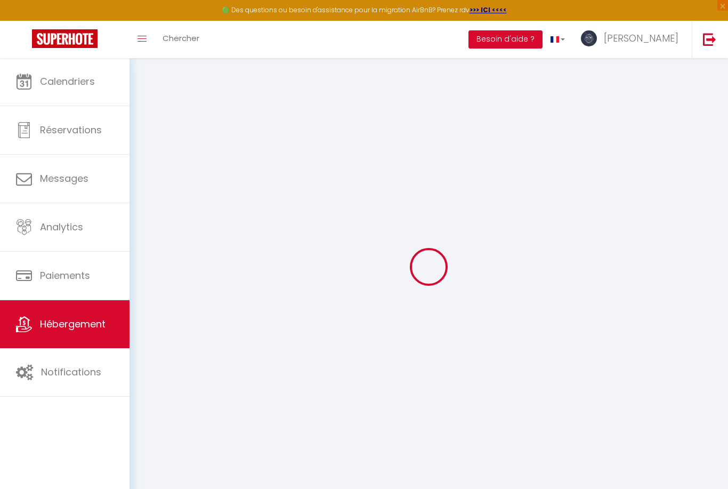
type input "210"
type input "5.5"
type input "3.3"
type input "500"
select select
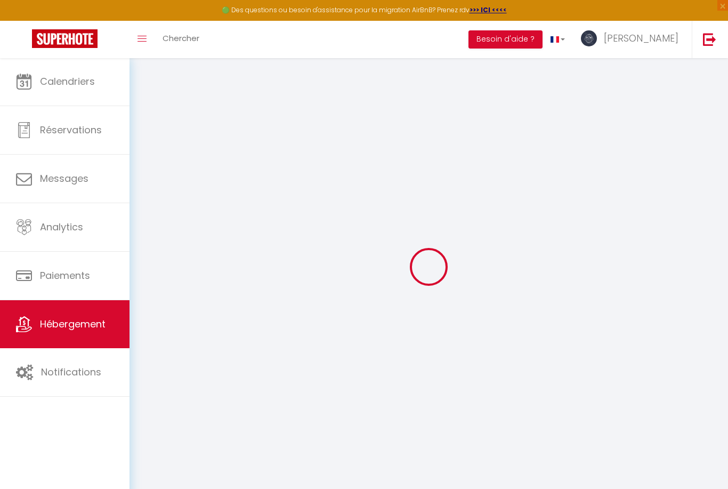
select select
type input "Chemin de Font Aubarne"
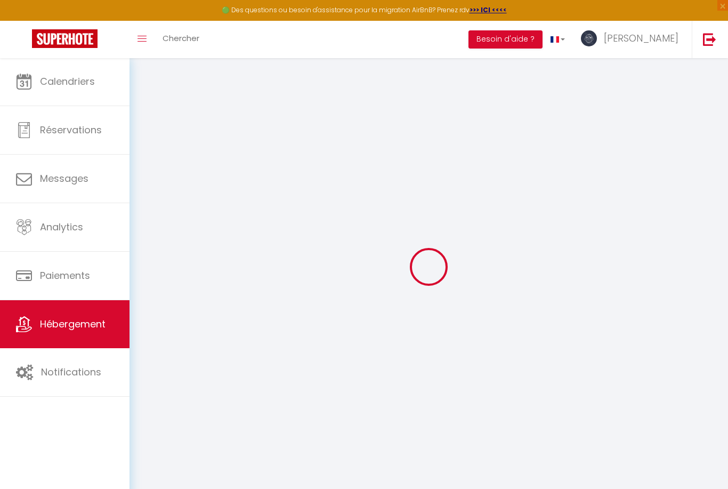
type input "30000"
type input "[GEOGRAPHIC_DATA]"
type input "[EMAIL_ADDRESS][DOMAIN_NAME]"
select select "14162"
checkbox input "false"
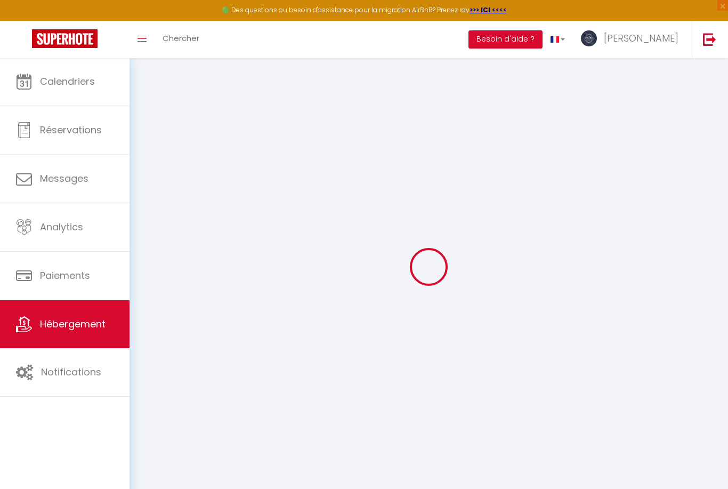
checkbox input "true"
radio input "true"
type input "22"
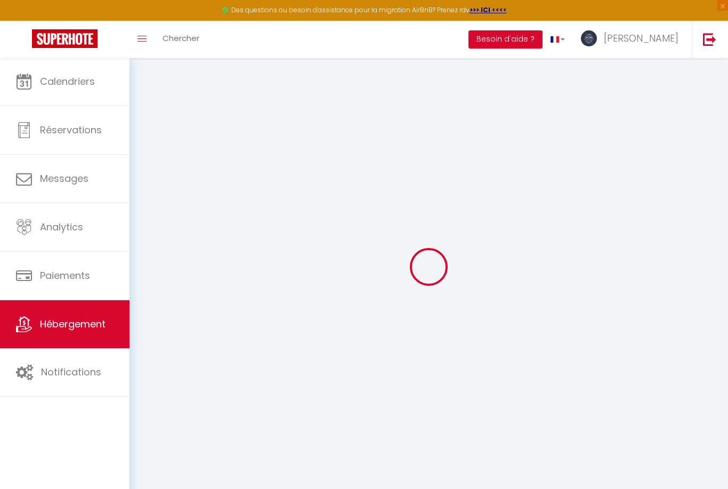
type input "210"
type input "0"
select select
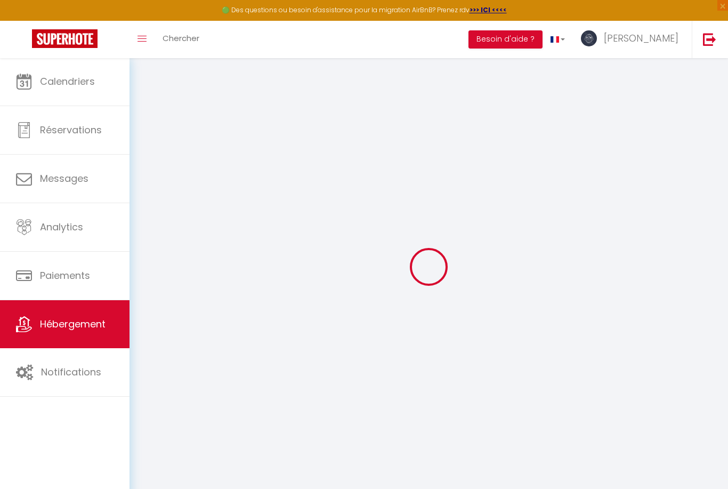
select select
checkbox input "false"
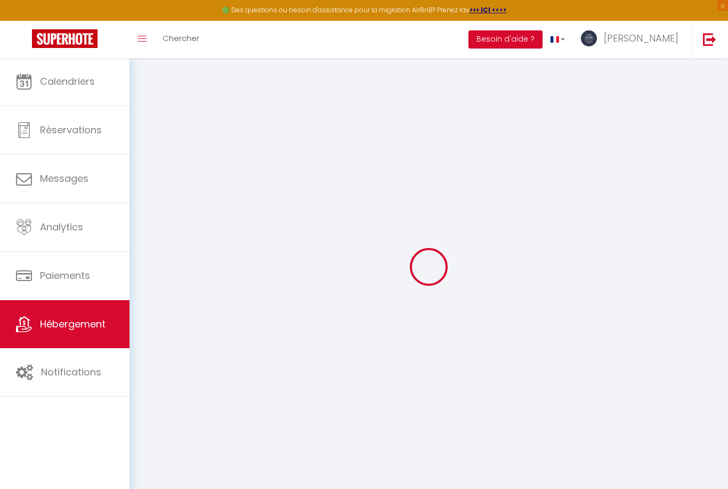
checkbox input "true"
select select "45626"
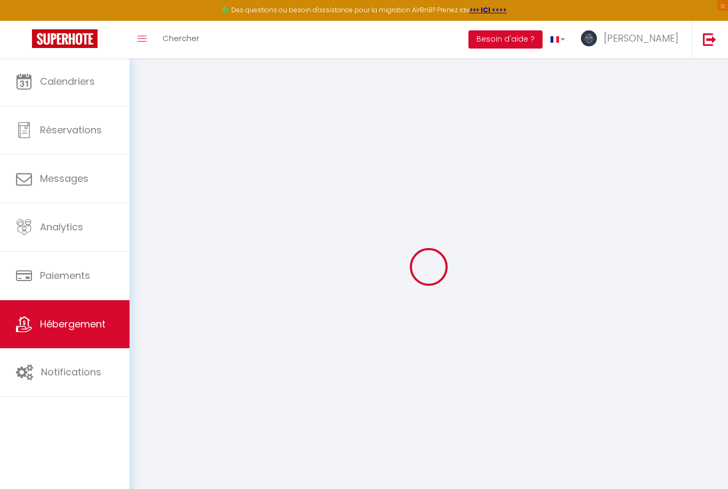
select select
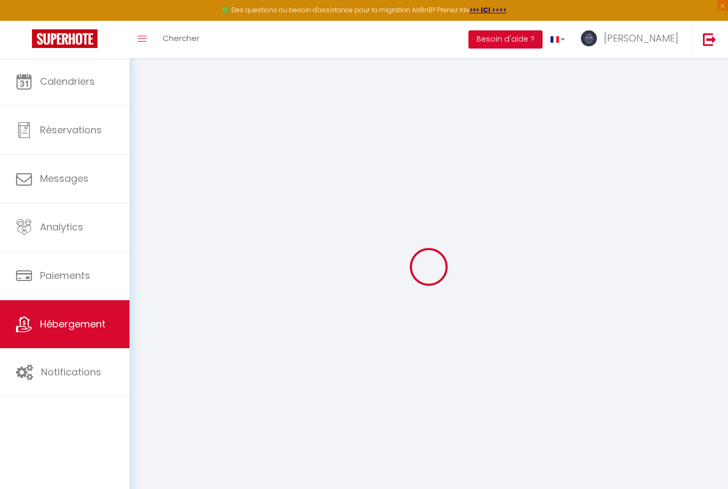
checkbox input "false"
checkbox input "true"
checkbox input "false"
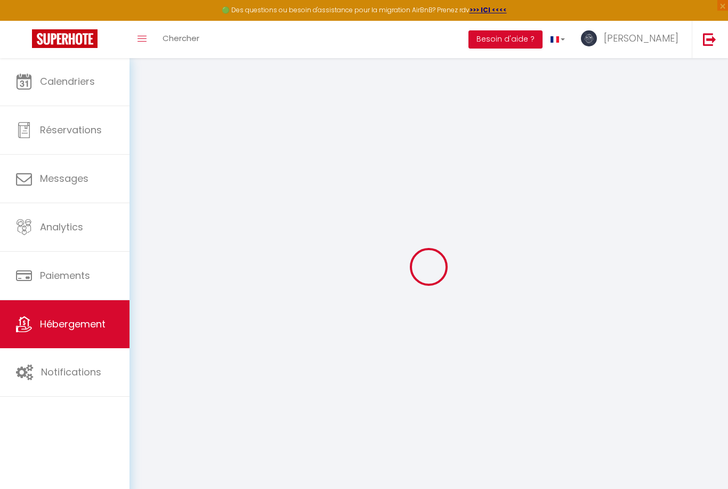
checkbox input "true"
checkbox input "false"
checkbox input "true"
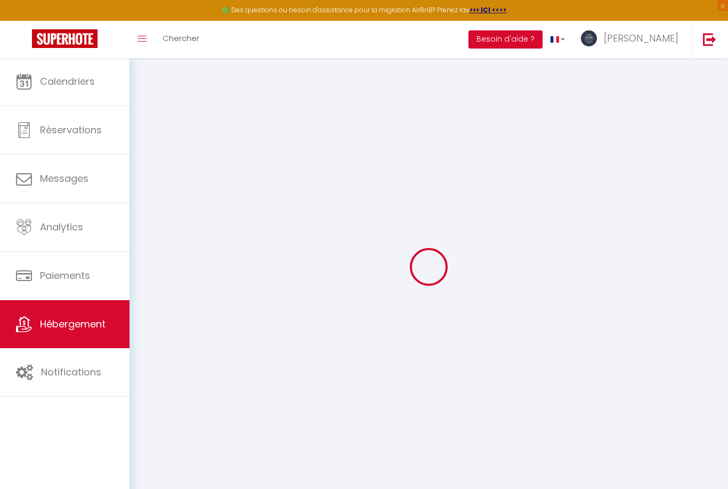
checkbox input "true"
select select "16:00"
select select
select select "10:00"
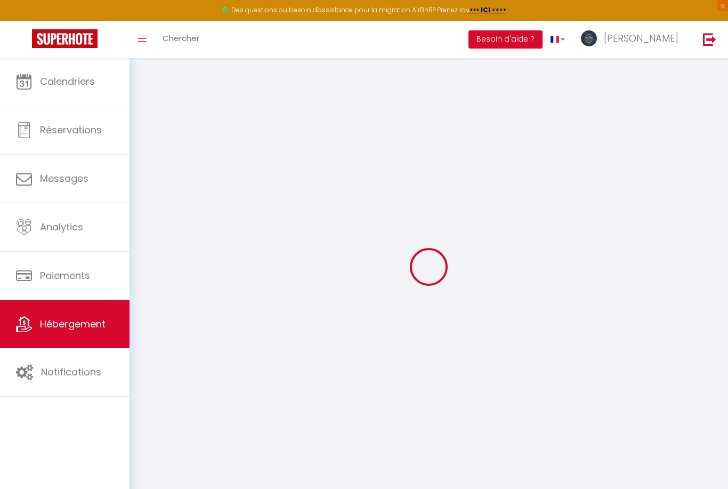
select select "30"
select select "120"
select select
checkbox input "false"
checkbox input "true"
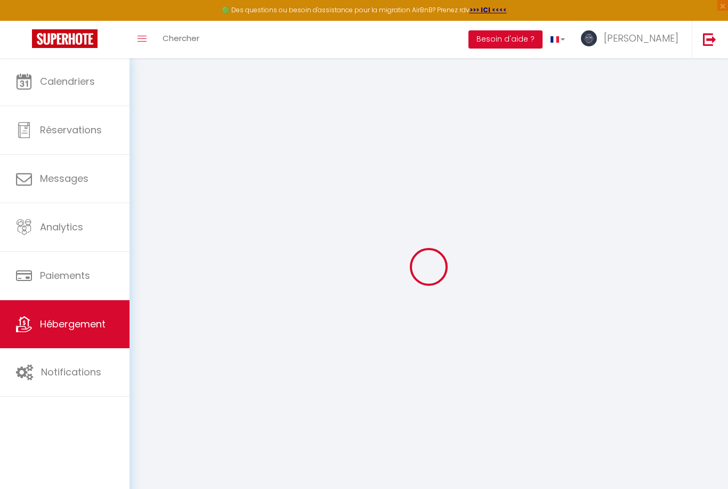
checkbox input "true"
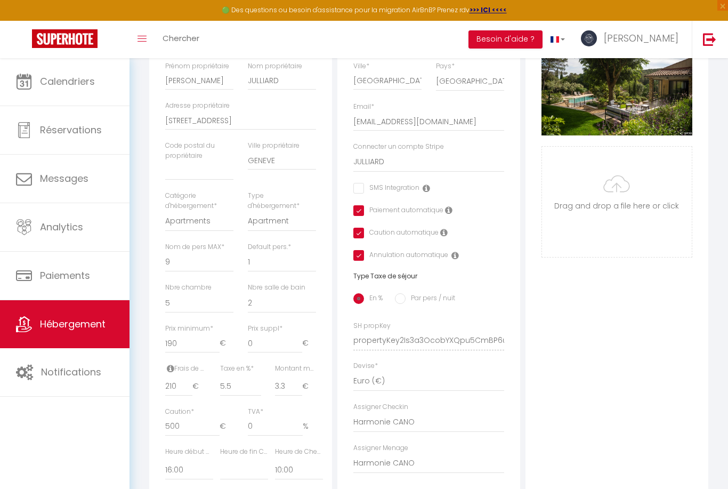
scroll to position [222, 0]
